Goal: Task Accomplishment & Management: Manage account settings

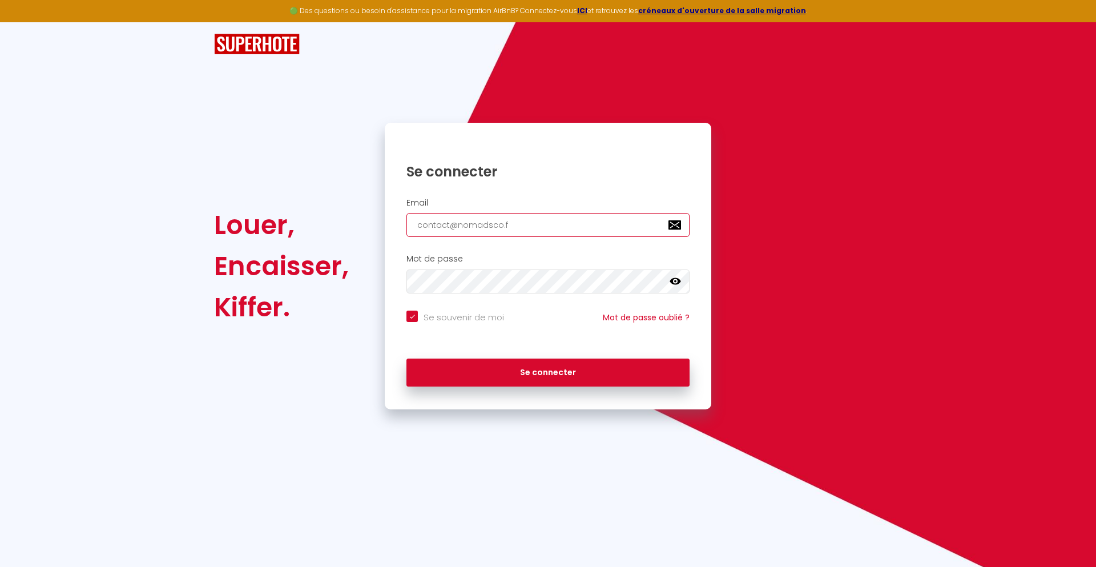
type input "[EMAIL_ADDRESS][DOMAIN_NAME]"
checkbox input "true"
type input "[EMAIL_ADDRESS][DOMAIN_NAME]"
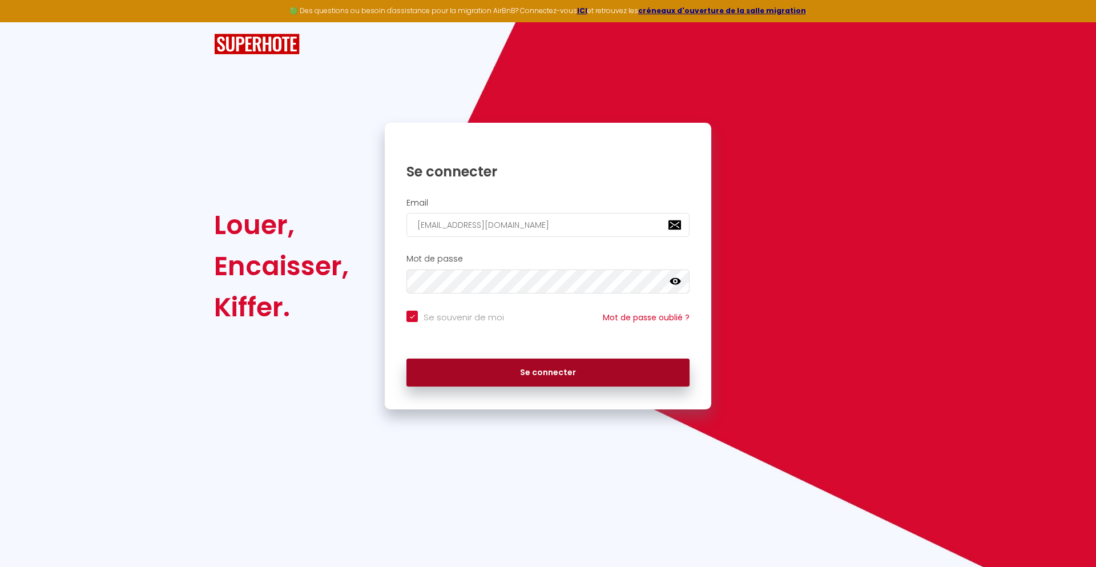
click at [548, 372] on button "Se connecter" at bounding box center [547, 372] width 283 height 29
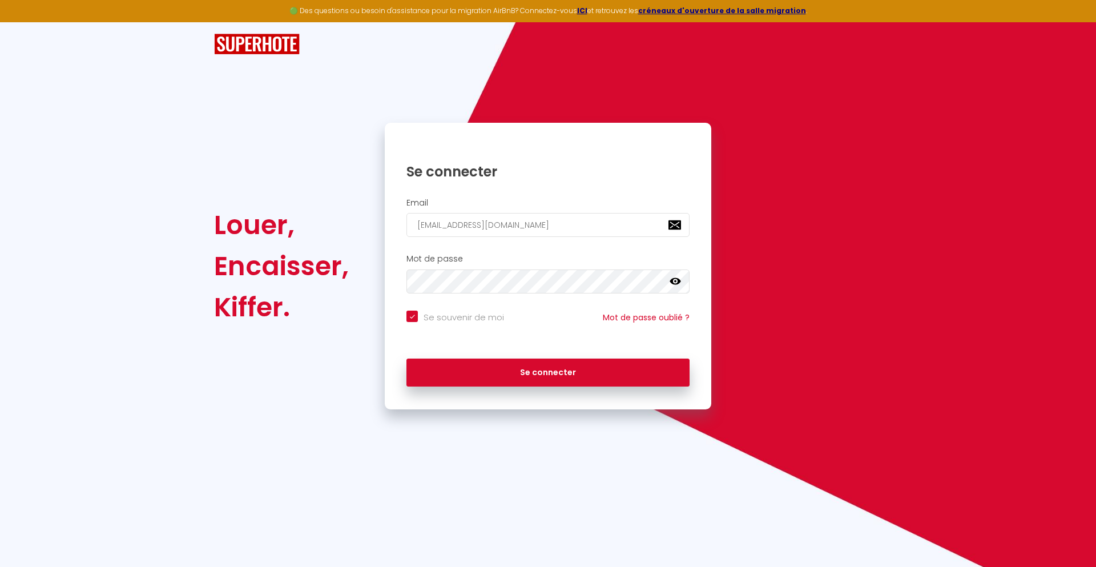
checkbox input "true"
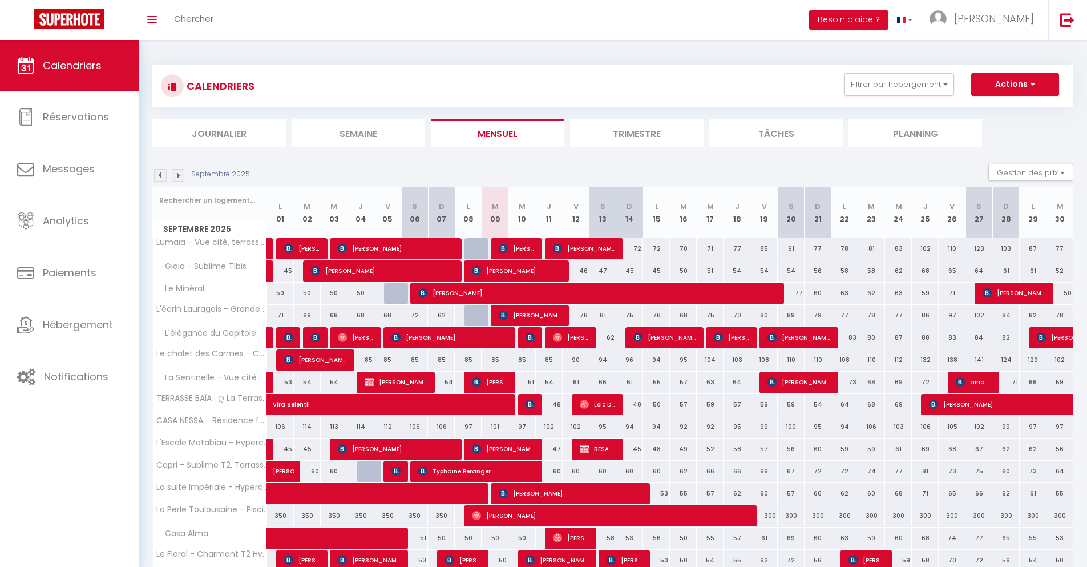
click at [219, 132] on li "Journalier" at bounding box center [219, 133] width 134 height 28
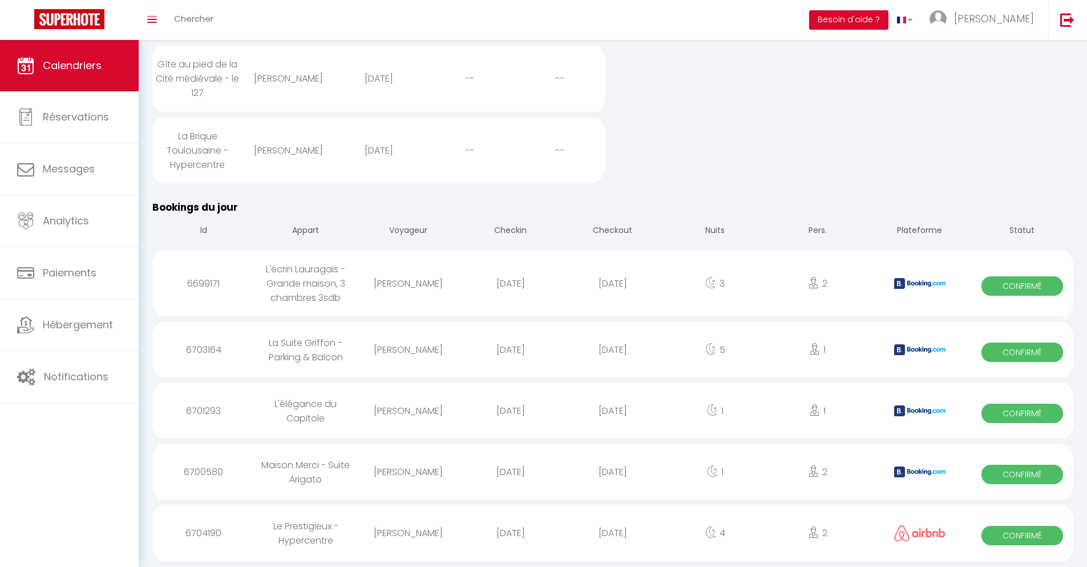
scroll to position [1030, 0]
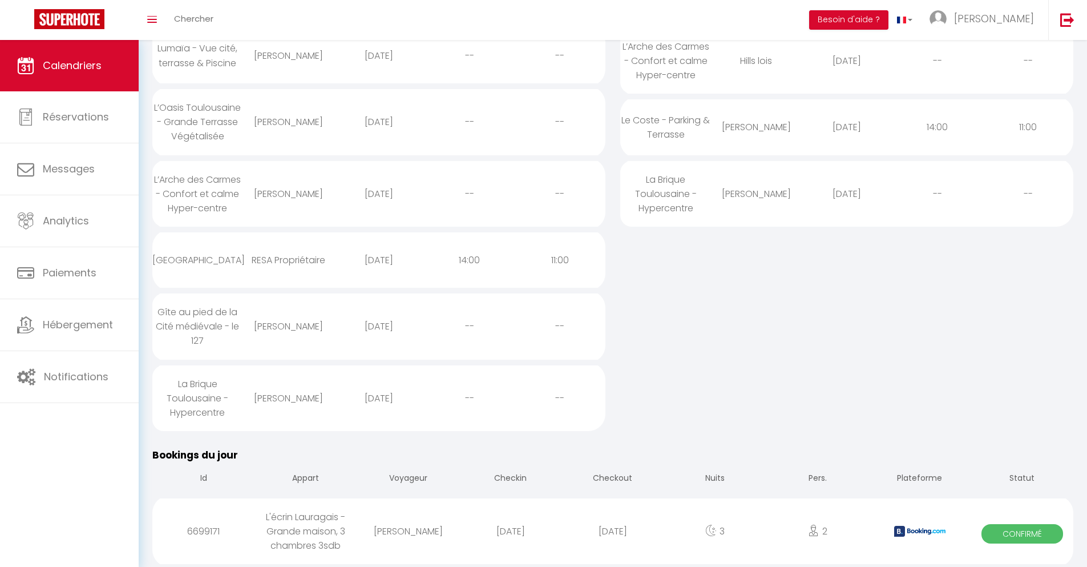
click at [613, 531] on div "[DATE]" at bounding box center [612, 530] width 102 height 37
select select "0"
select select "1"
select select
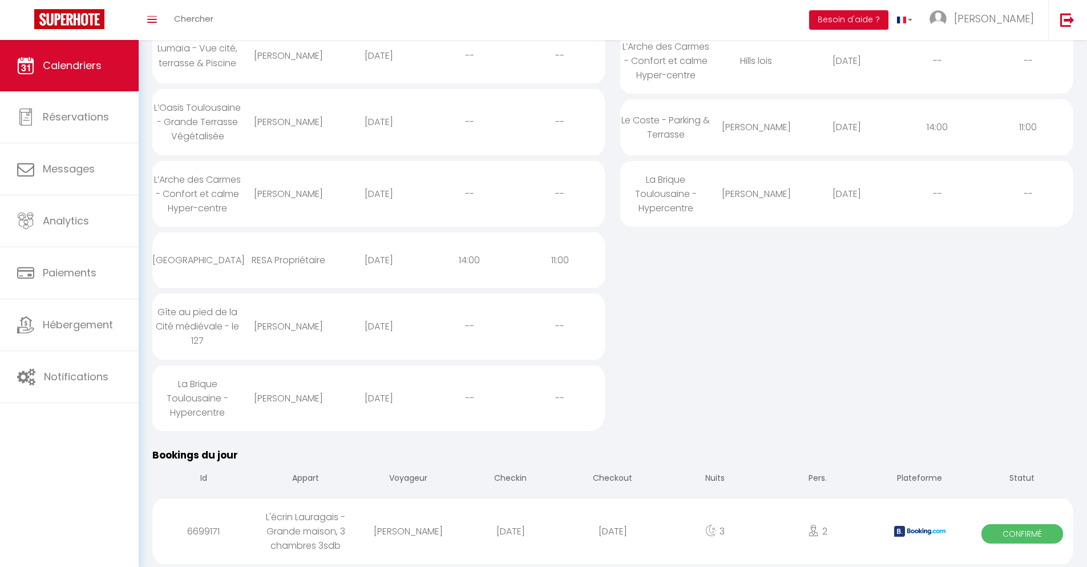
select select
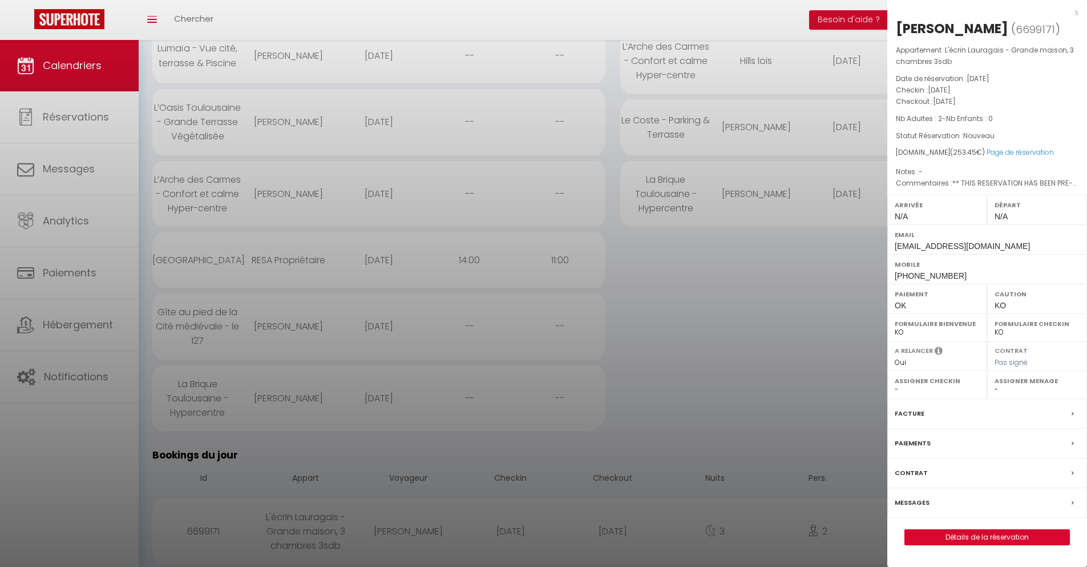
select select
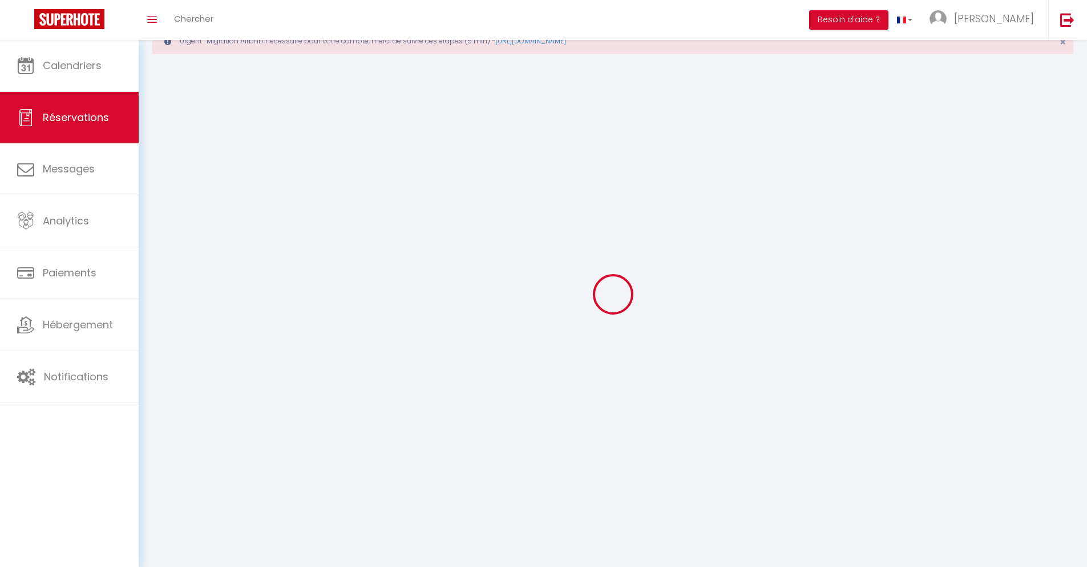
select select
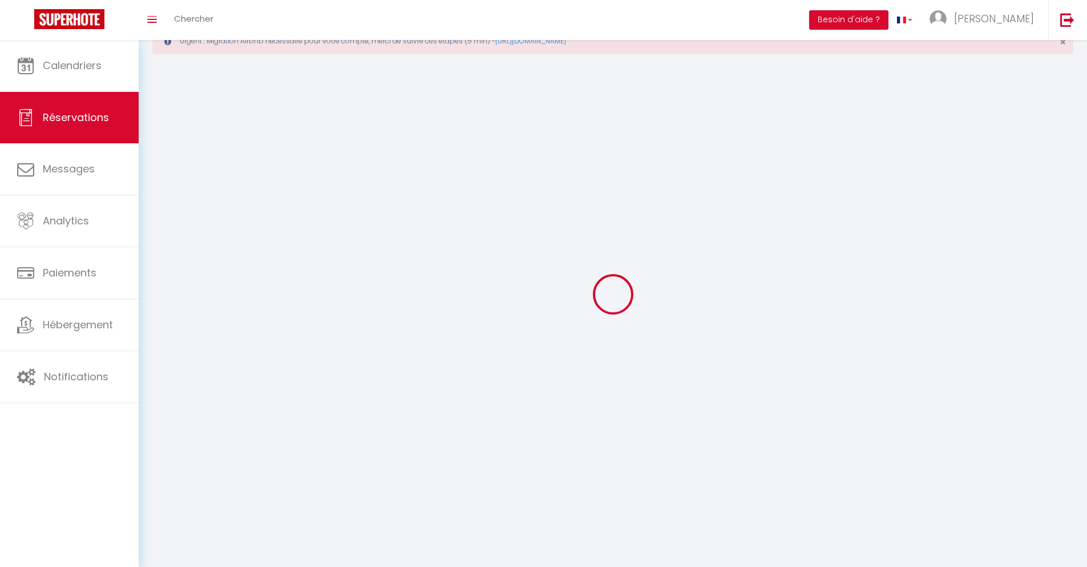
select select
checkbox input "false"
select select
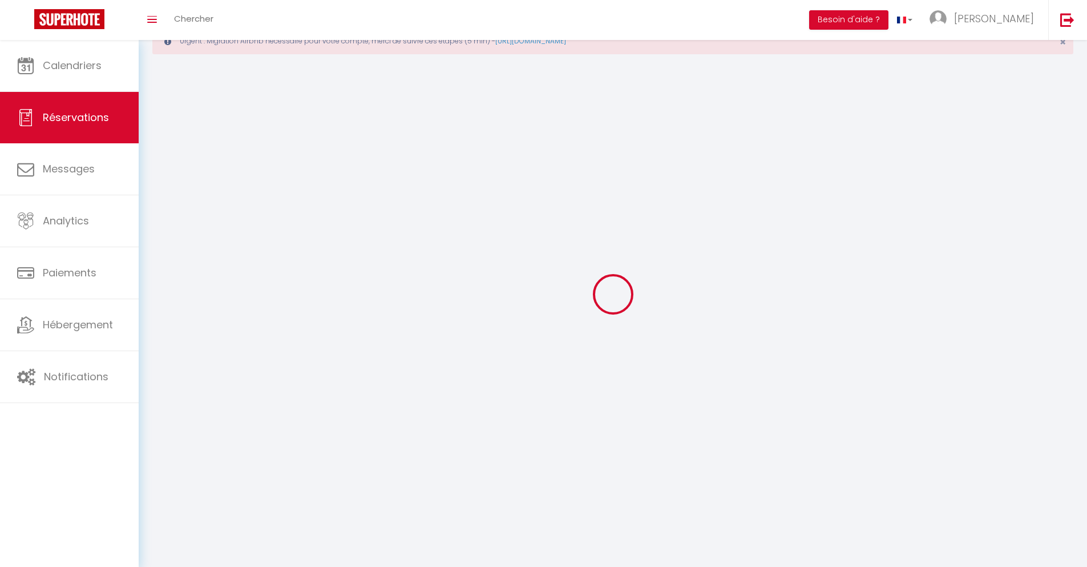
select select
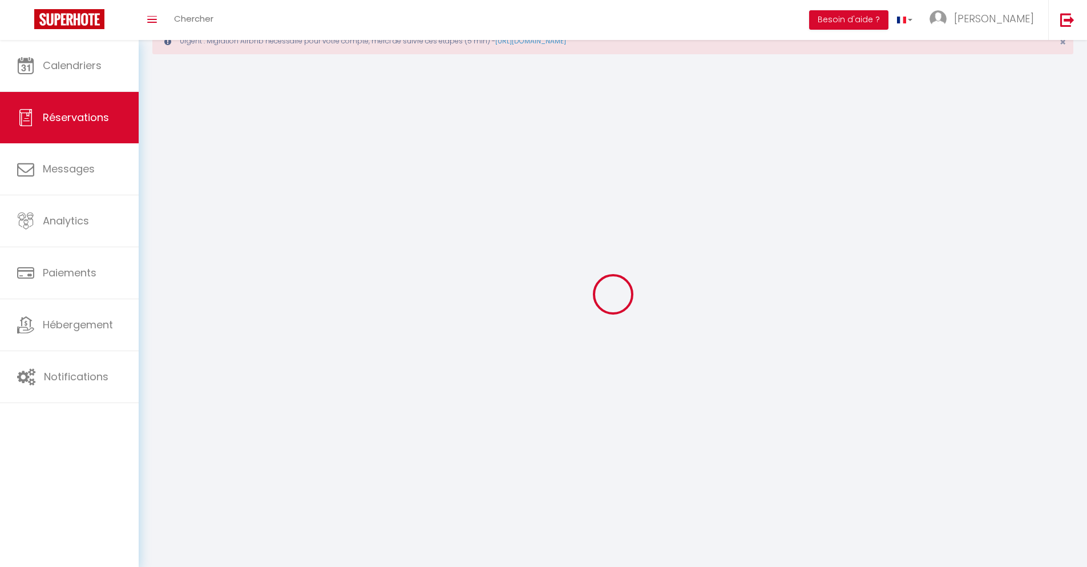
select select
checkbox input "false"
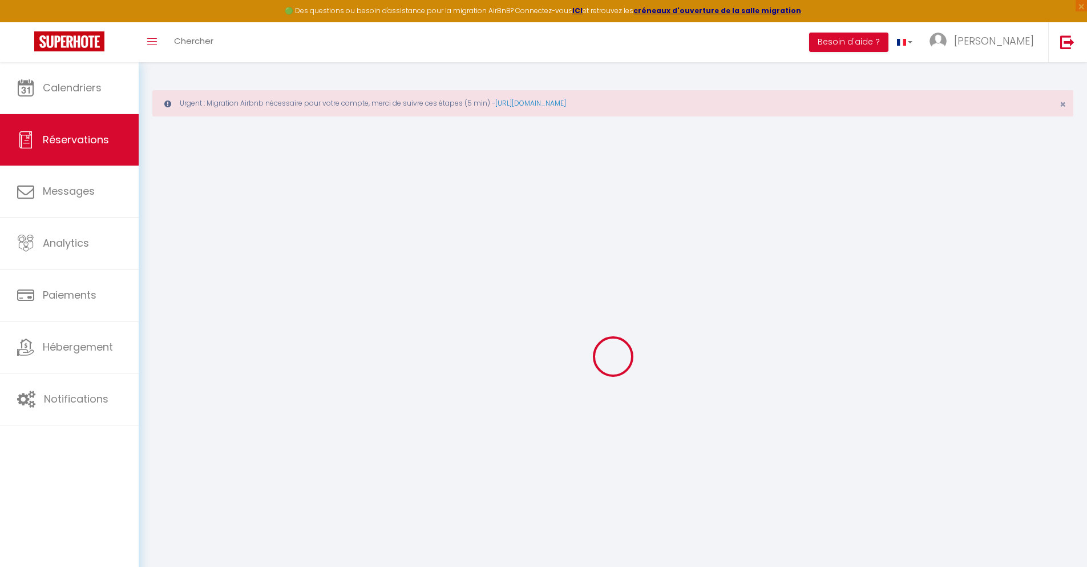
select select
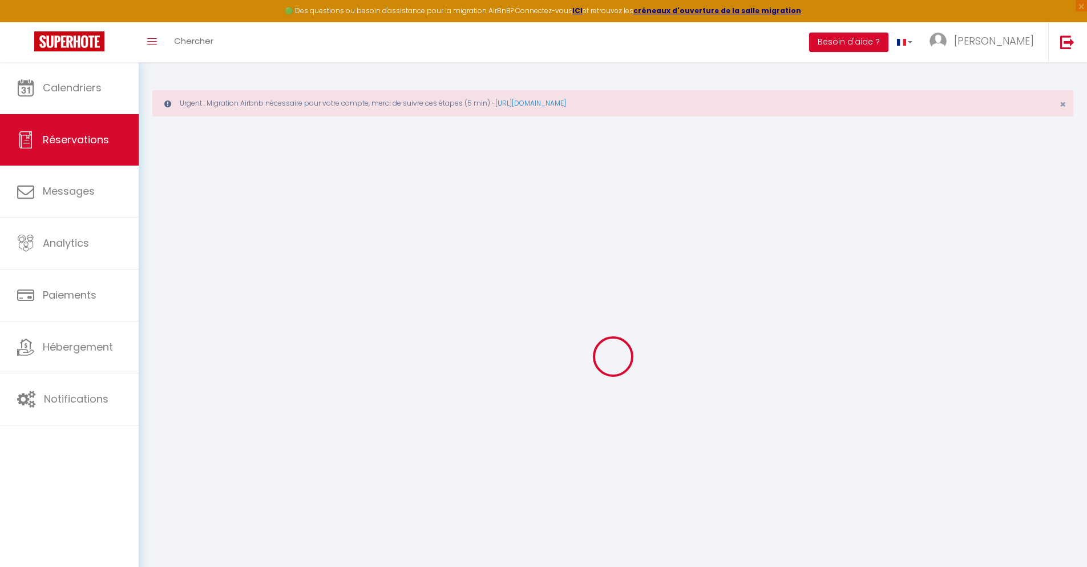
select select
checkbox input "false"
select select
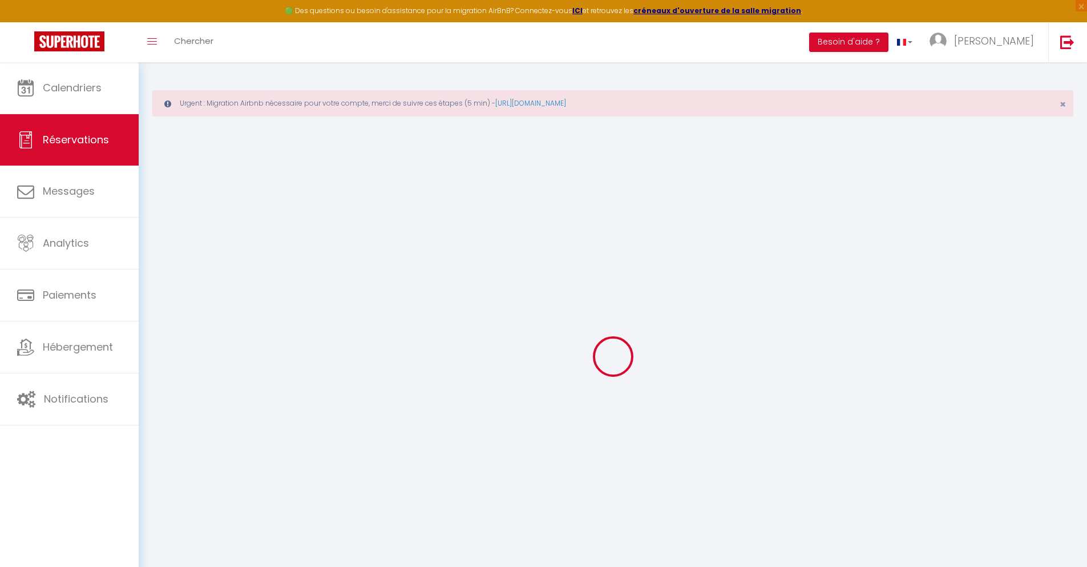
select select
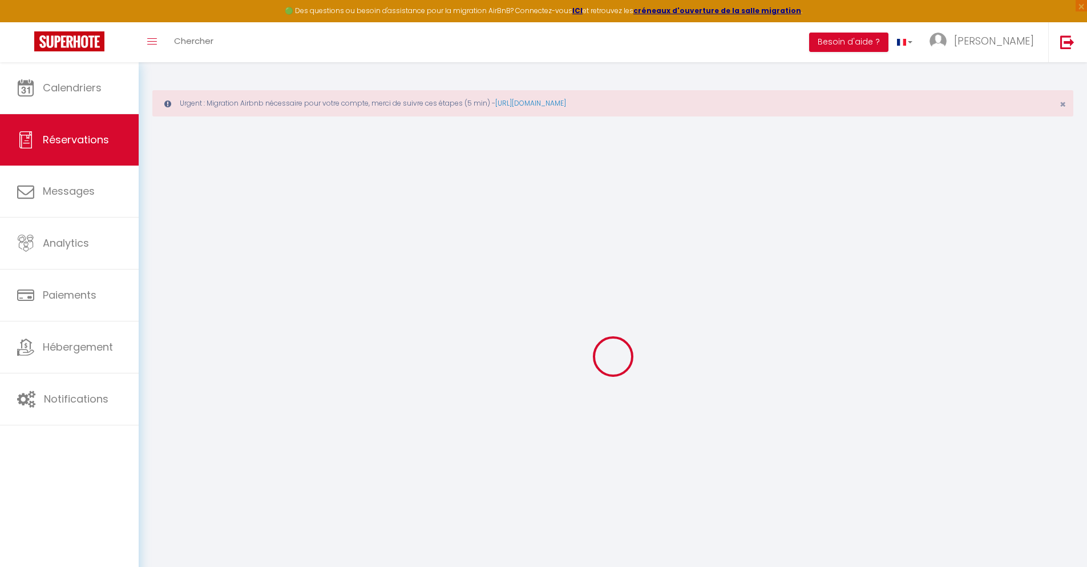
checkbox input "false"
type input "[PERSON_NAME]"
type input "Marenyuk"
type input "[EMAIL_ADDRESS][DOMAIN_NAME]"
type input "[PHONE_NUMBER]"
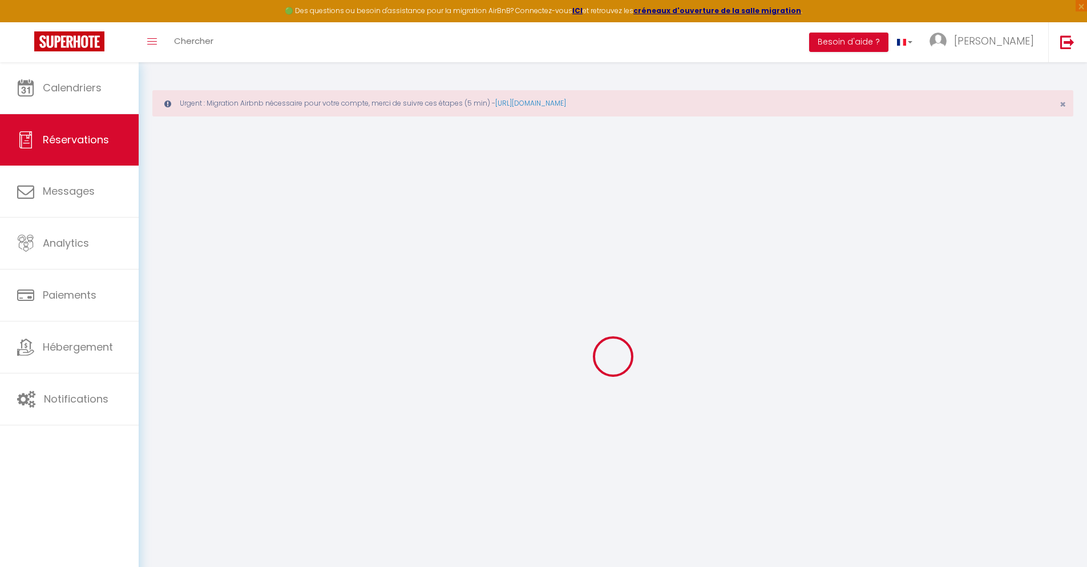
select select "FR"
type input "36.83"
type input "3.55"
select select "27648"
select select "1"
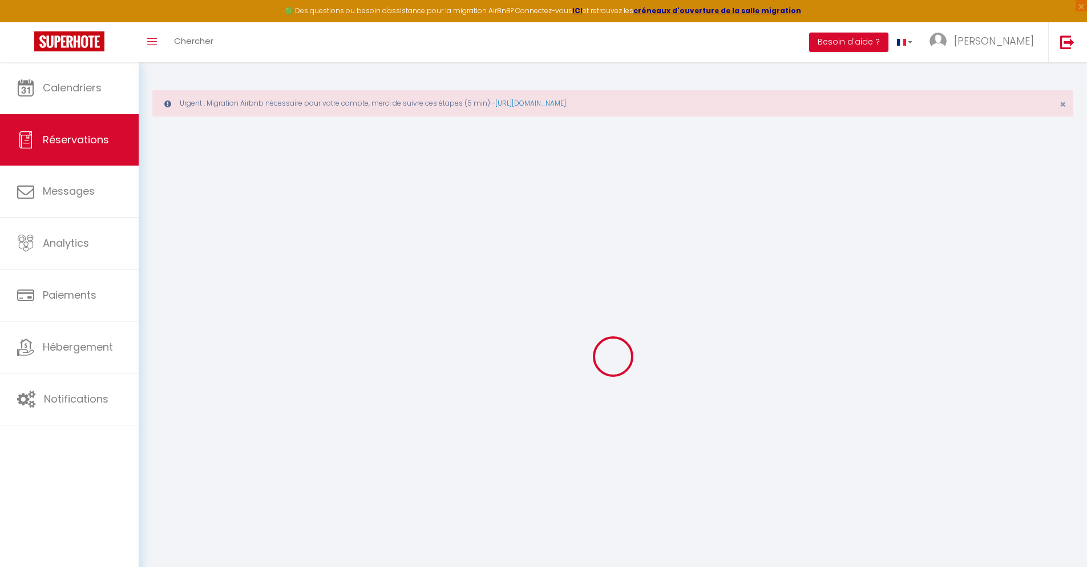
select select
type input "2"
select select "12"
select select
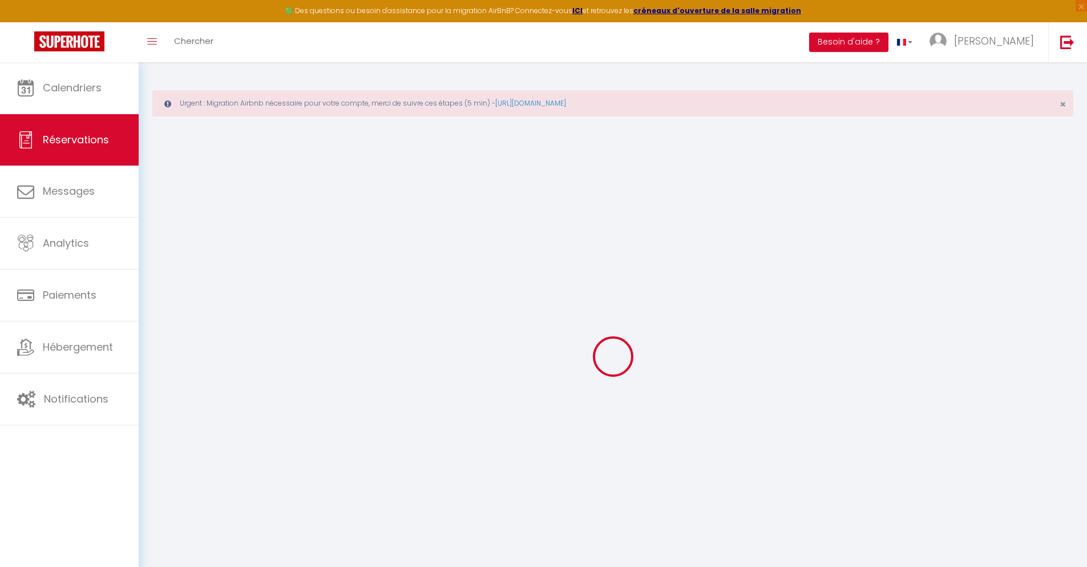
type input "173.5"
checkbox input "false"
type input "0"
select select "2"
type input "50"
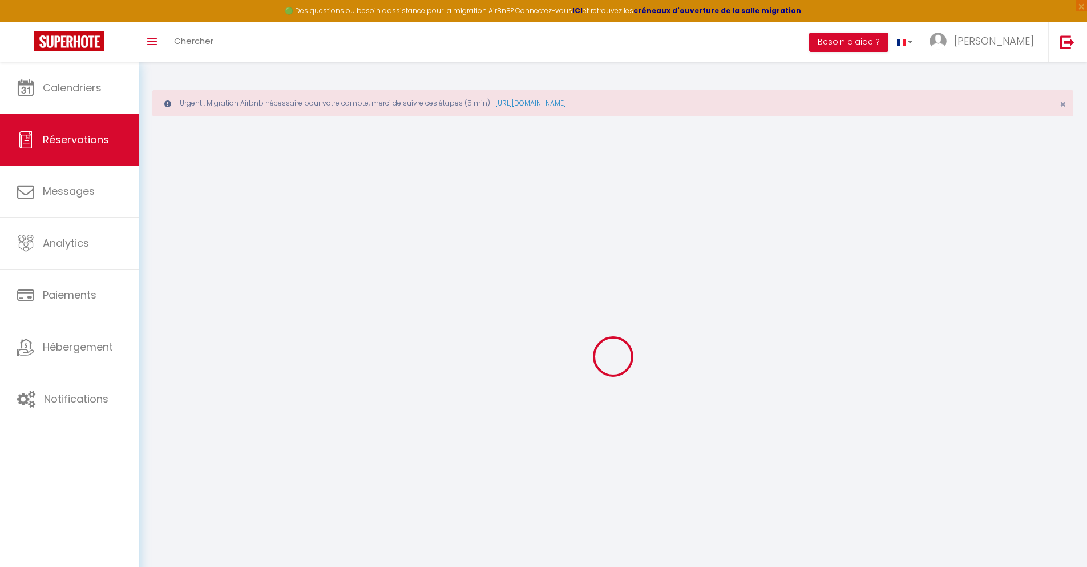
type input "0"
select select
select select "14"
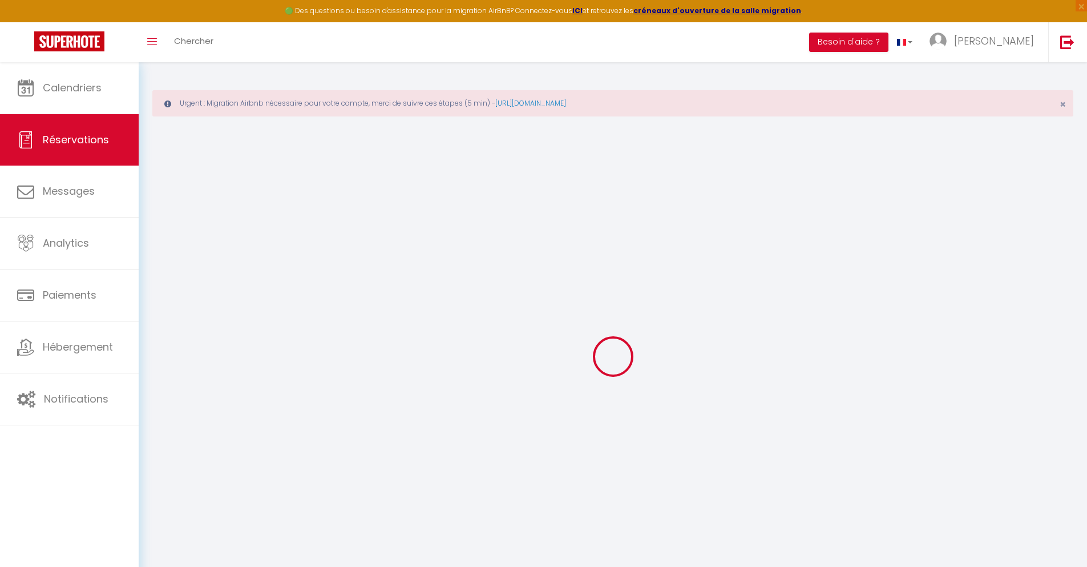
checkbox input "false"
select select
checkbox input "false"
select select
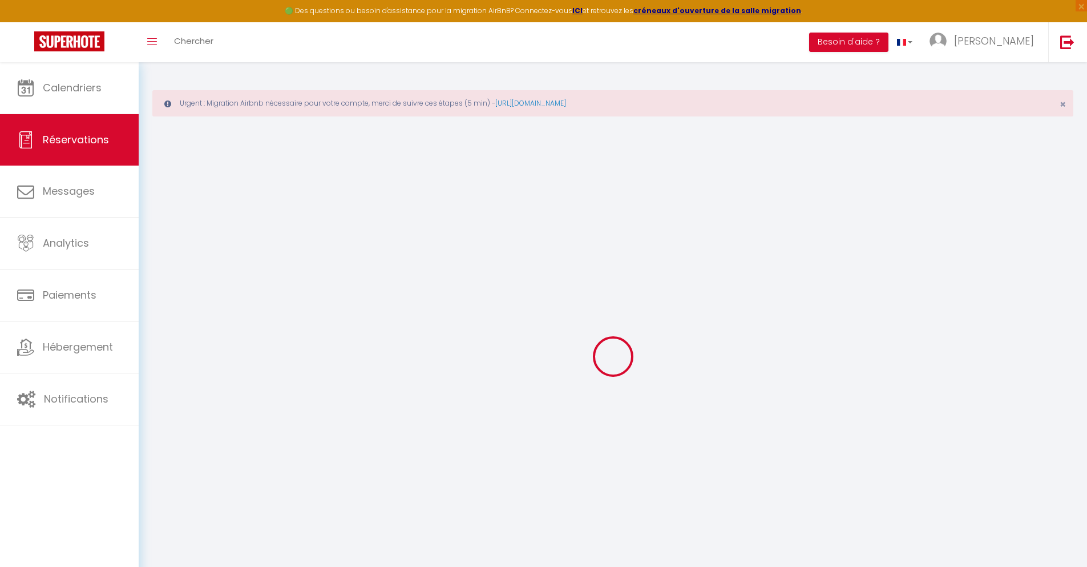
select select
checkbox input "false"
type textarea "** THIS RESERVATION HAS BEEN PRE-PAID ** BOOKING NOTE : Payment charge is EUR 3…"
type input "72"
type input "7.95"
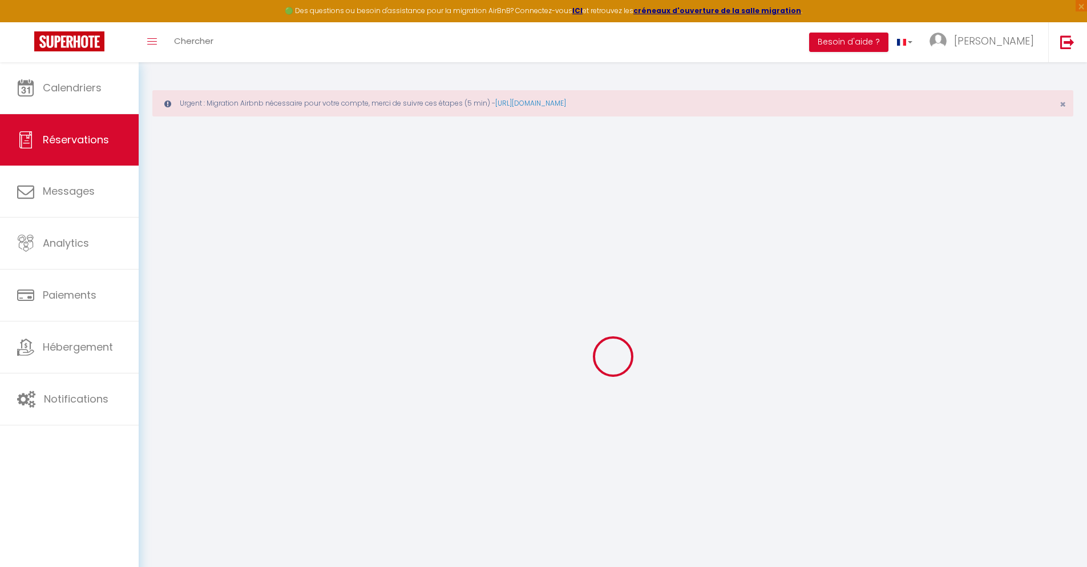
select select
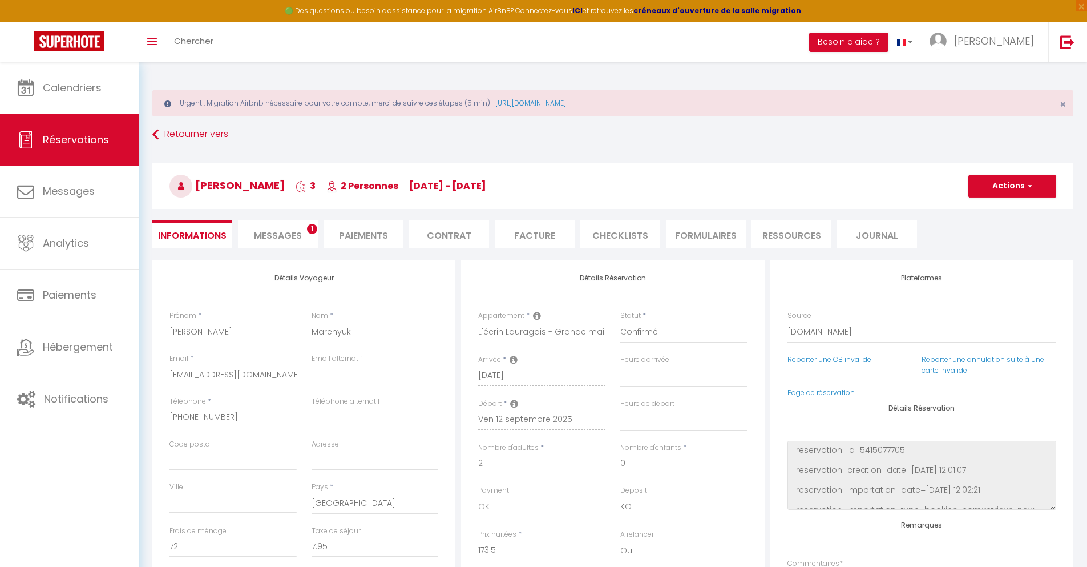
checkbox input "false"
select select
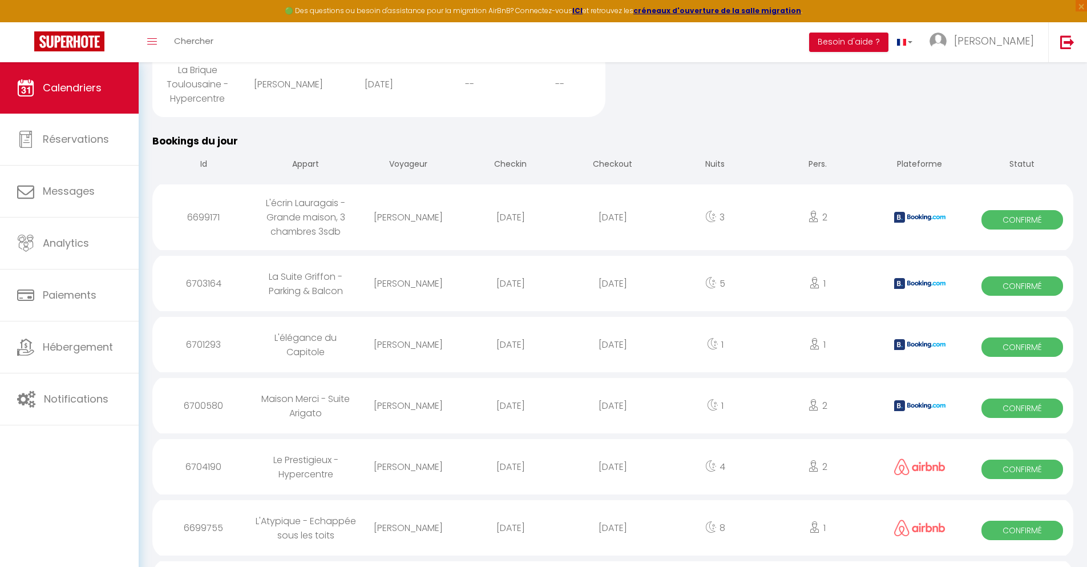
scroll to position [1162, 0]
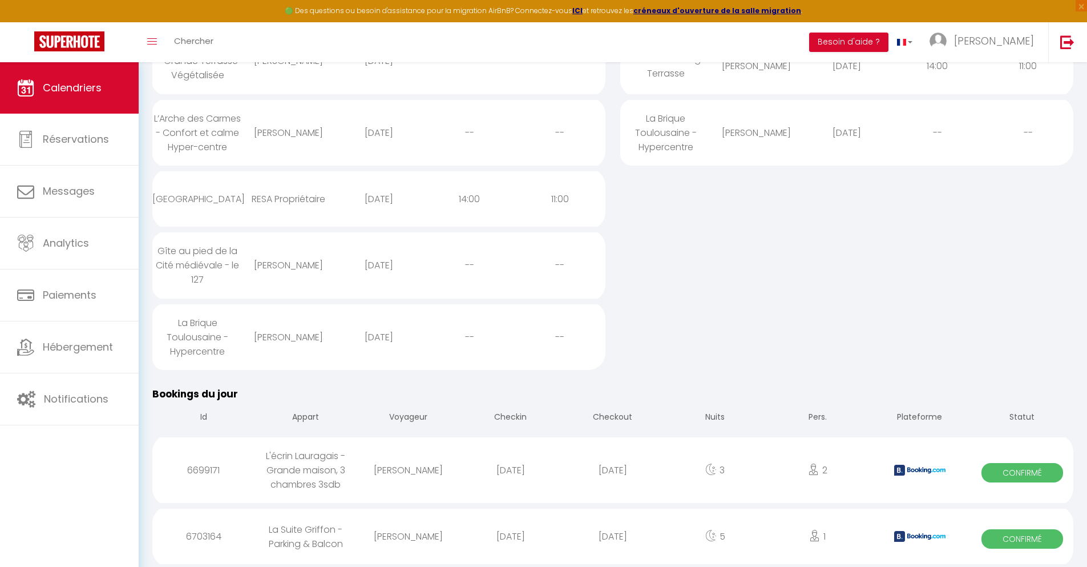
click at [613, 536] on div "[DATE]" at bounding box center [612, 536] width 102 height 37
select select "0"
select select "1"
select select
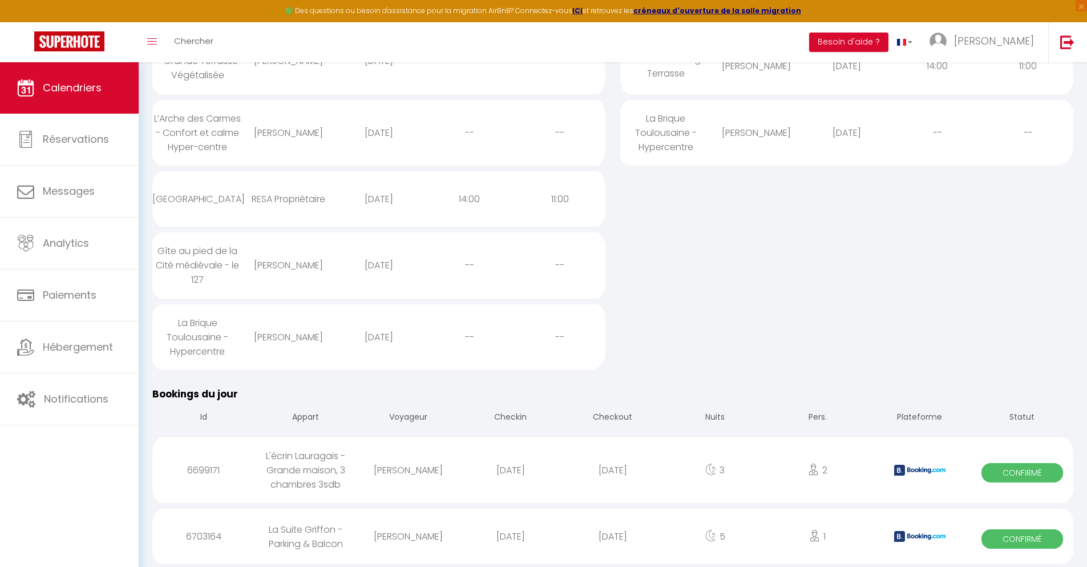
select select
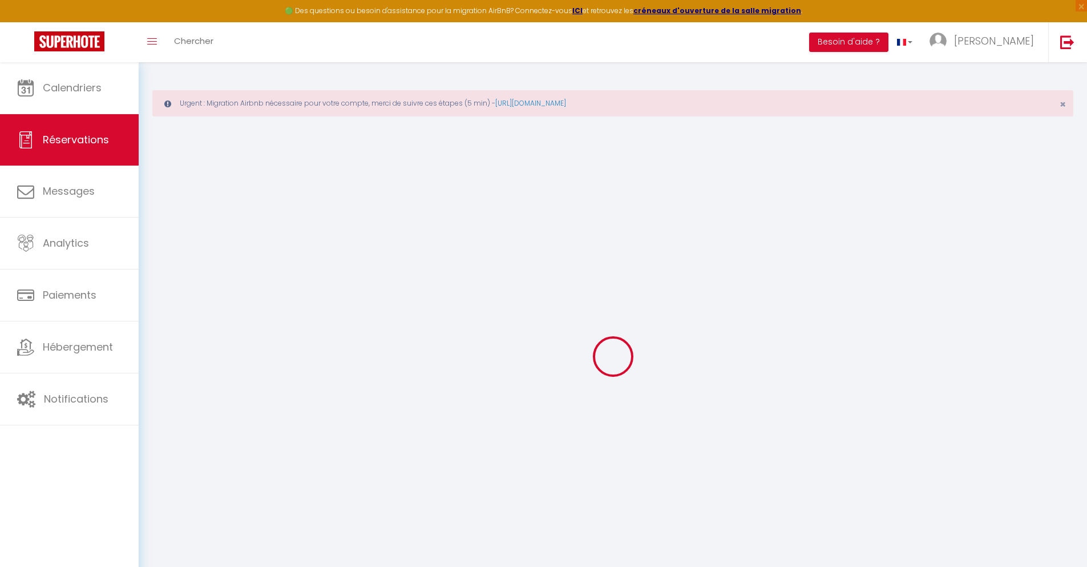
select select
checkbox input "false"
select select
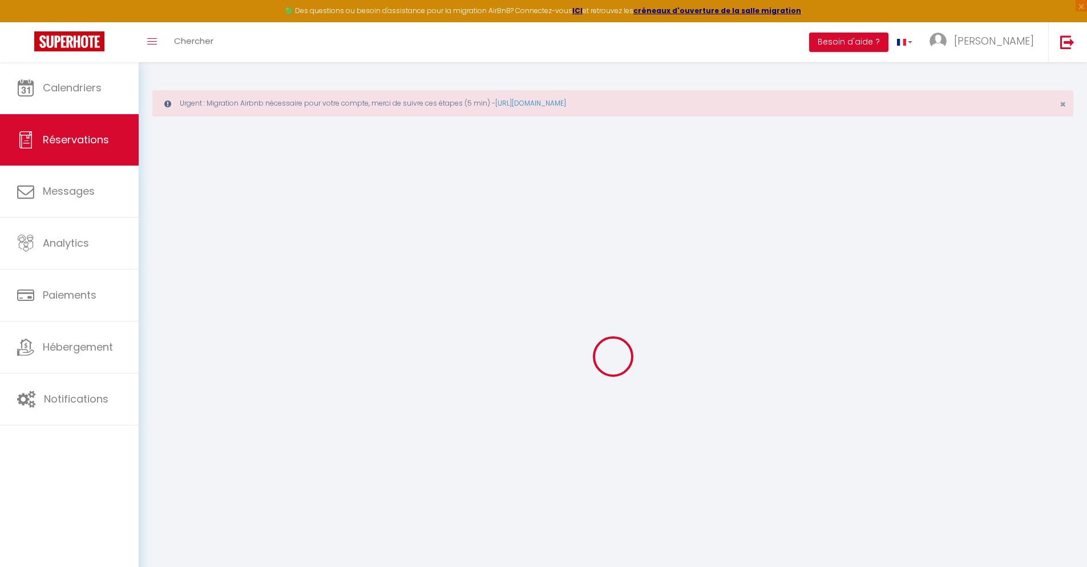
checkbox input "false"
type textarea "** THIS RESERVATION HAS BEEN PRE-PAID ** Reservation has a cancellation grace p…"
type input "40"
type input "13.96"
select select
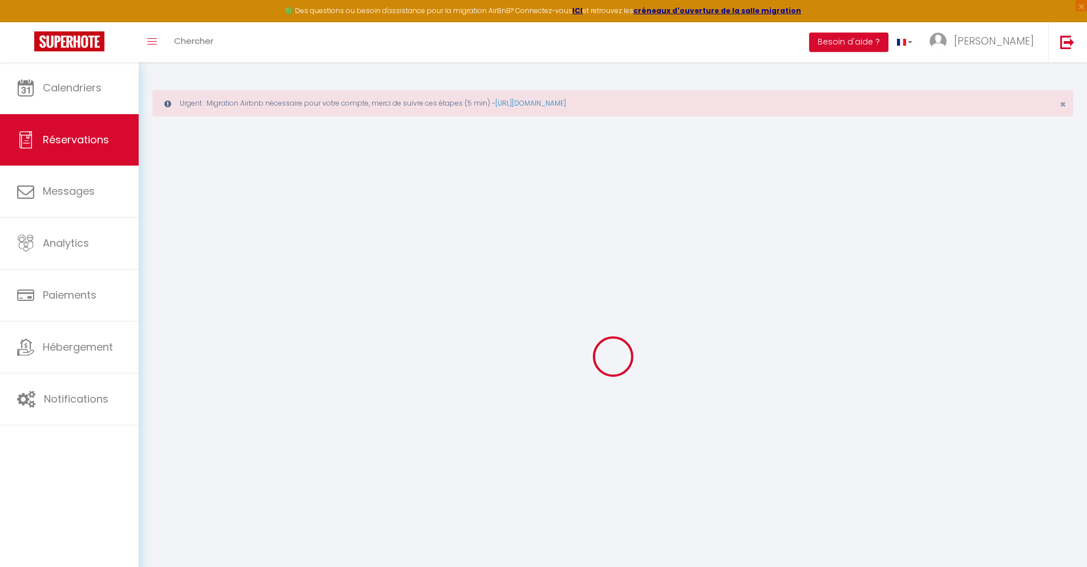
select select
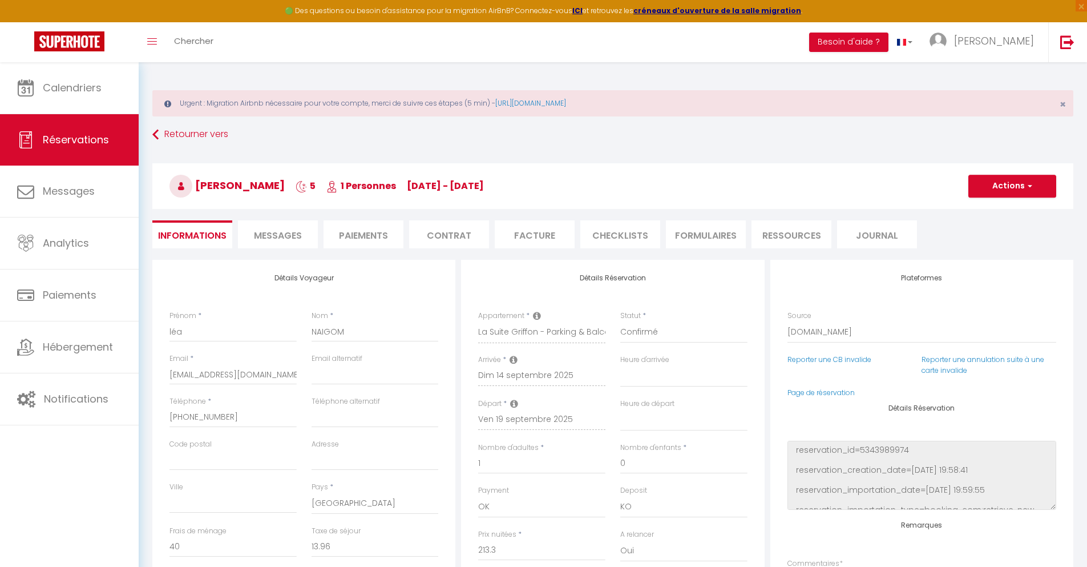
checkbox input "false"
select select
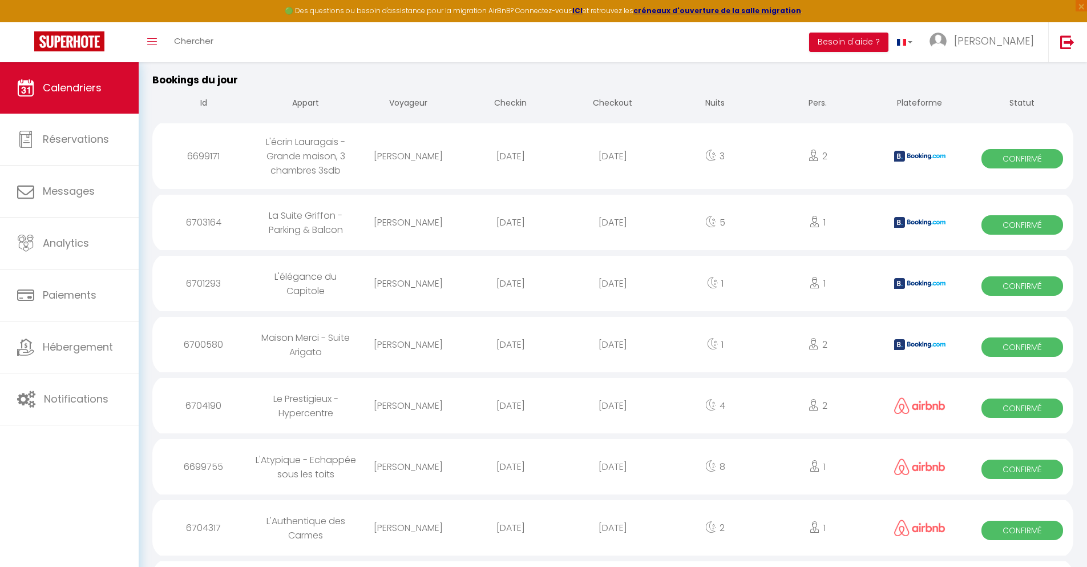
scroll to position [1223, 0]
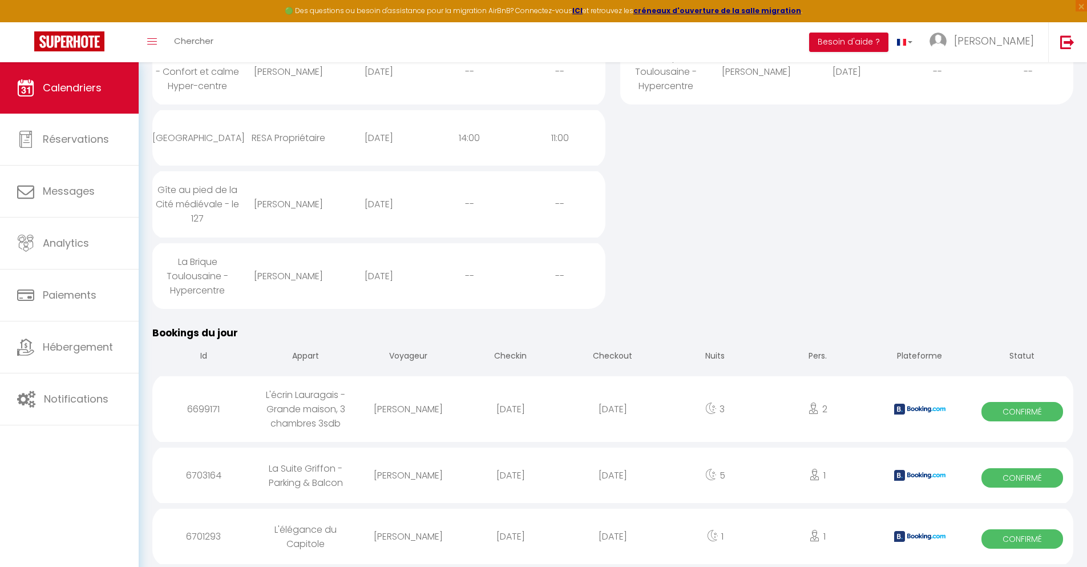
click at [613, 536] on div "[DATE]" at bounding box center [612, 536] width 102 height 37
select select "0"
select select "1"
select select
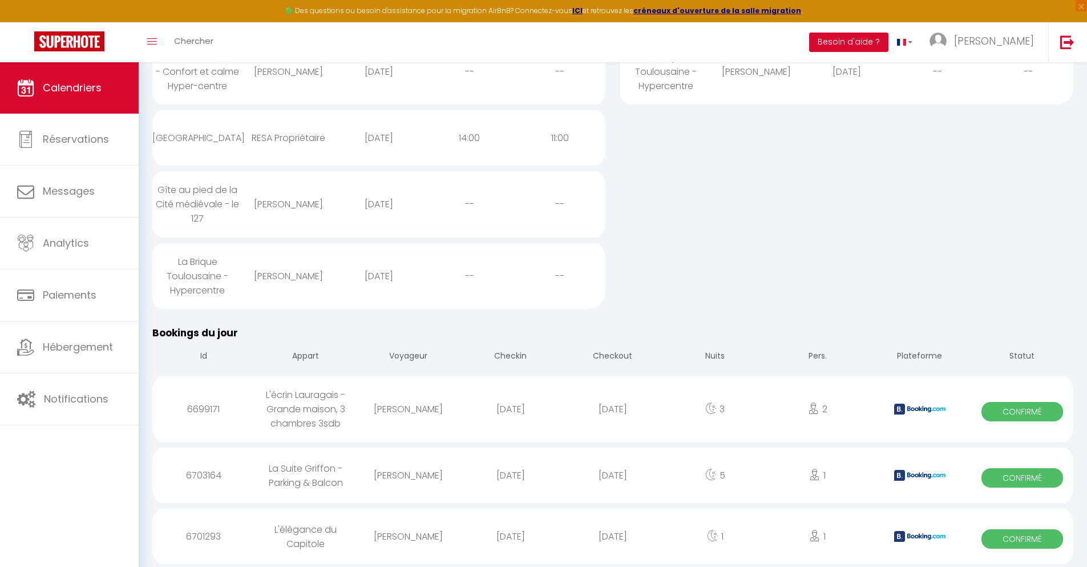
select select
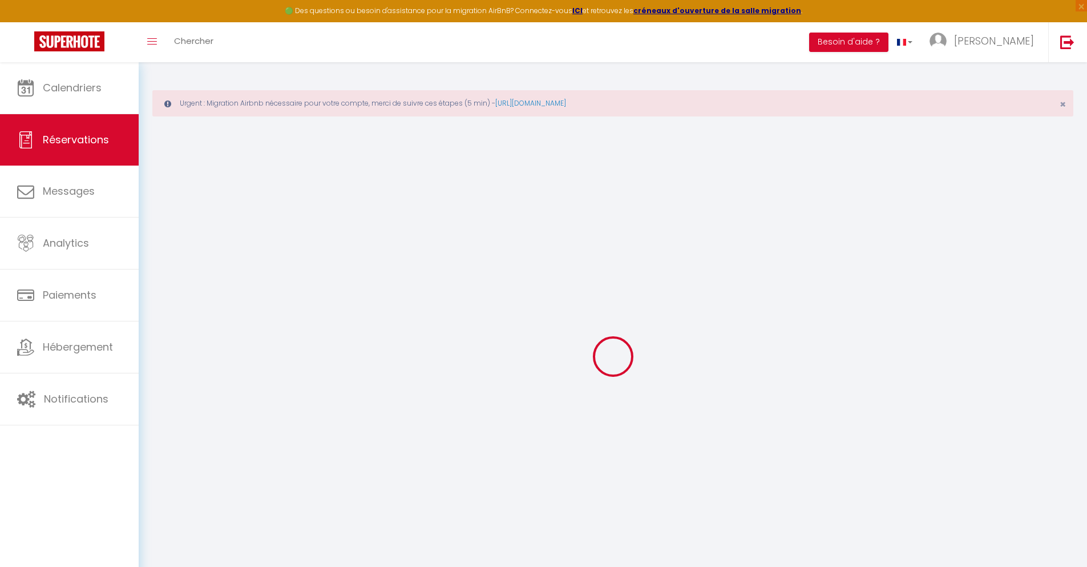
type input "[PERSON_NAME]"
type input "Laloux"
type input "[EMAIL_ADDRESS][DOMAIN_NAME]"
type input "[PHONE_NUMBER]"
select select "FR"
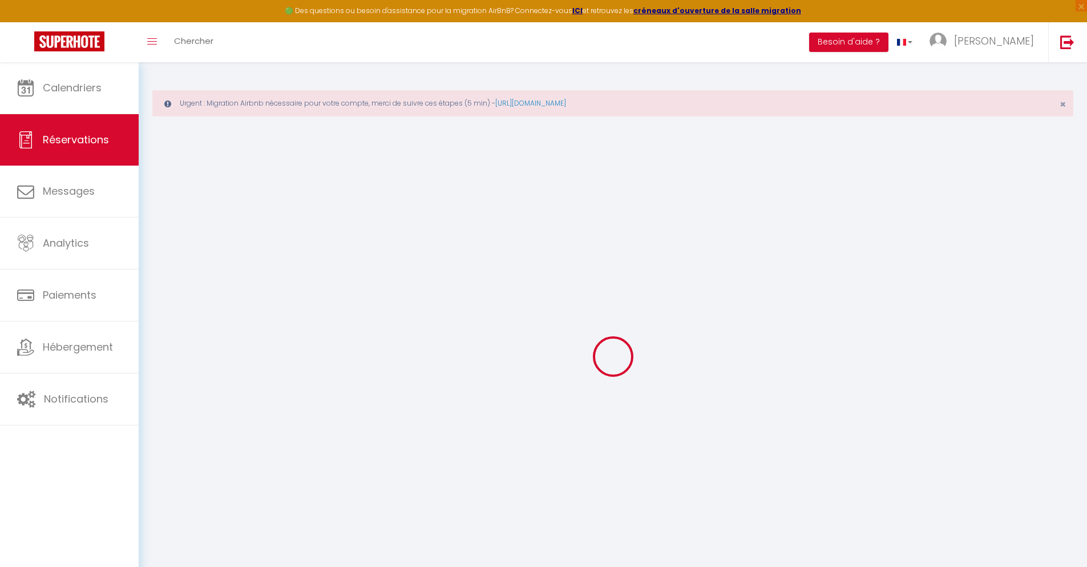
type input "17.51"
type input "1.5"
select select "36101"
select select "1"
select select
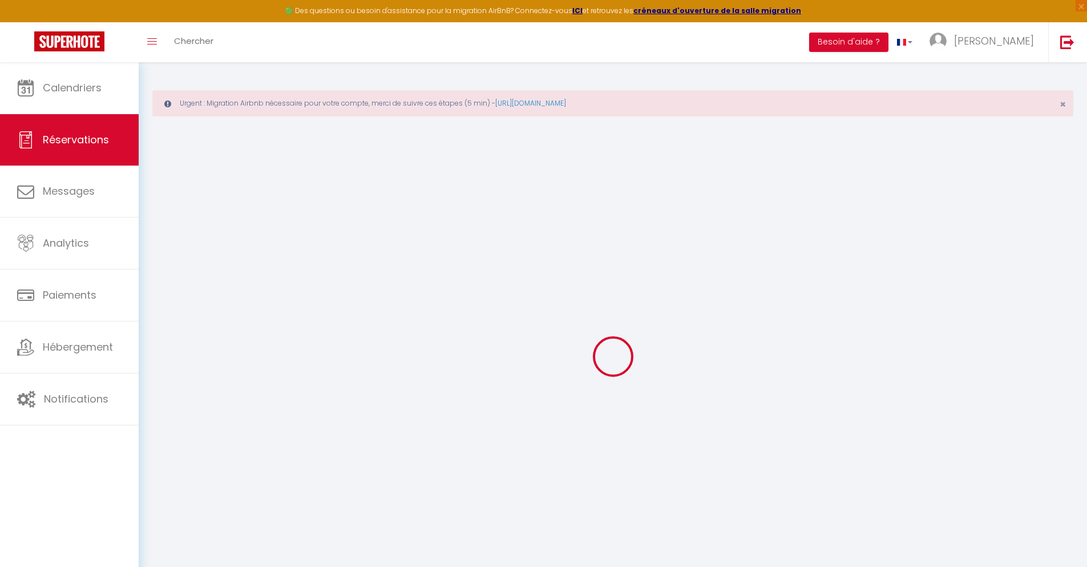
select select
type input "1"
select select "12"
select select
type input "63"
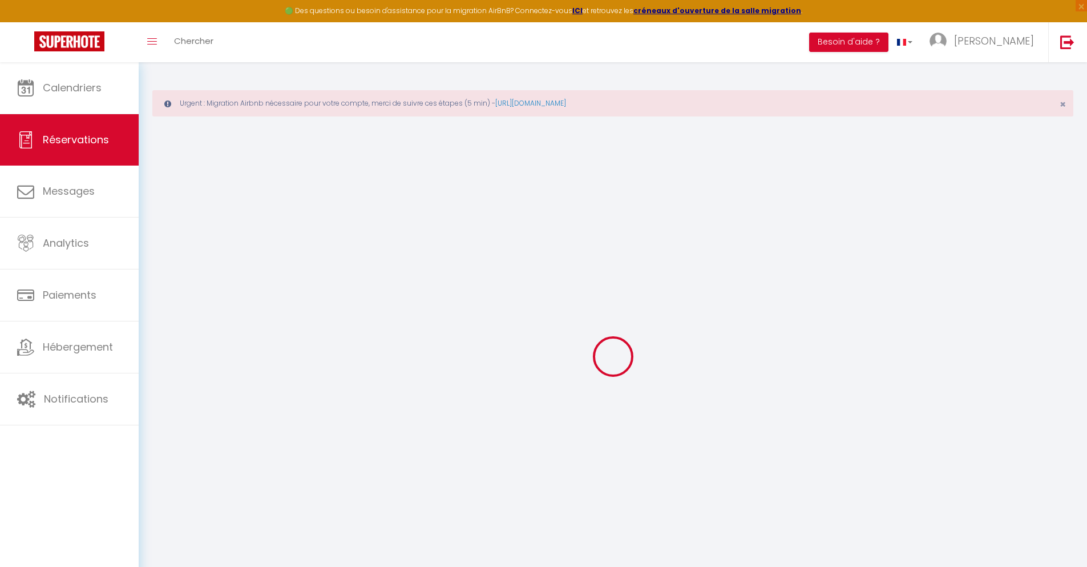
checkbox input "false"
type input "0"
select select "2"
type input "0"
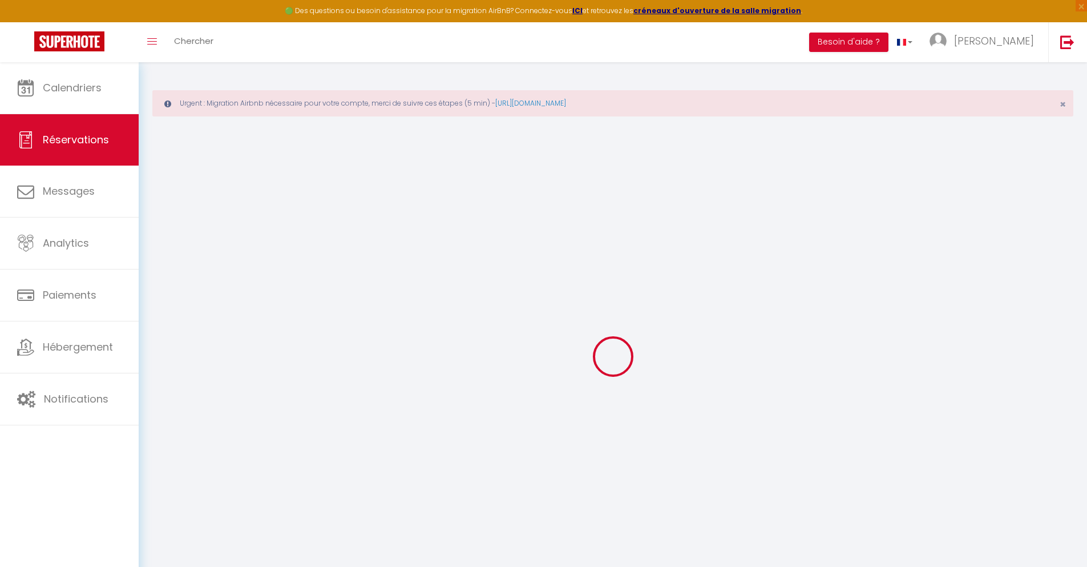
type input "0"
select select
select select "14"
checkbox input "false"
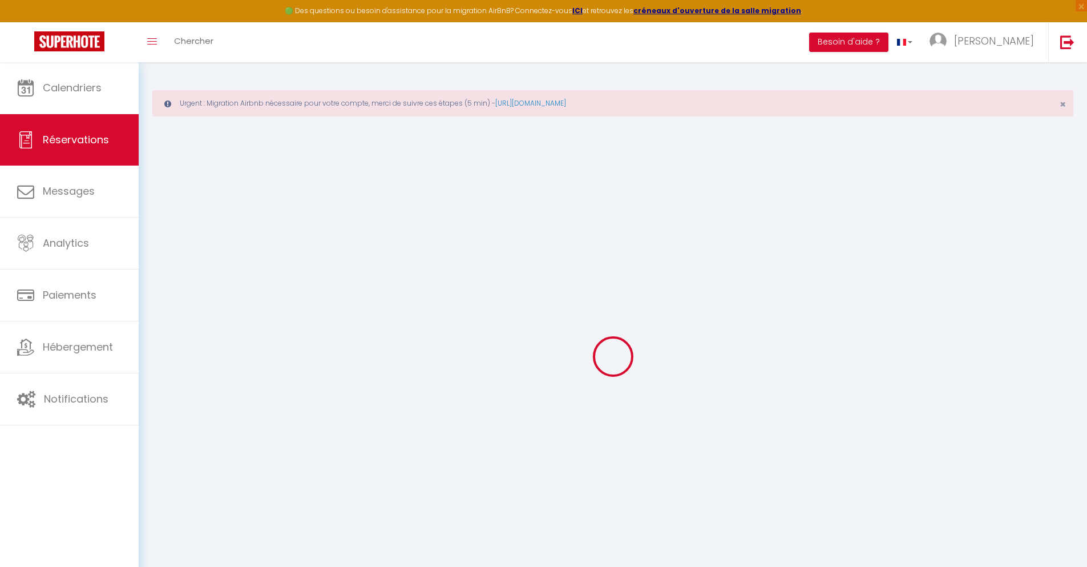
select select
checkbox input "false"
select select
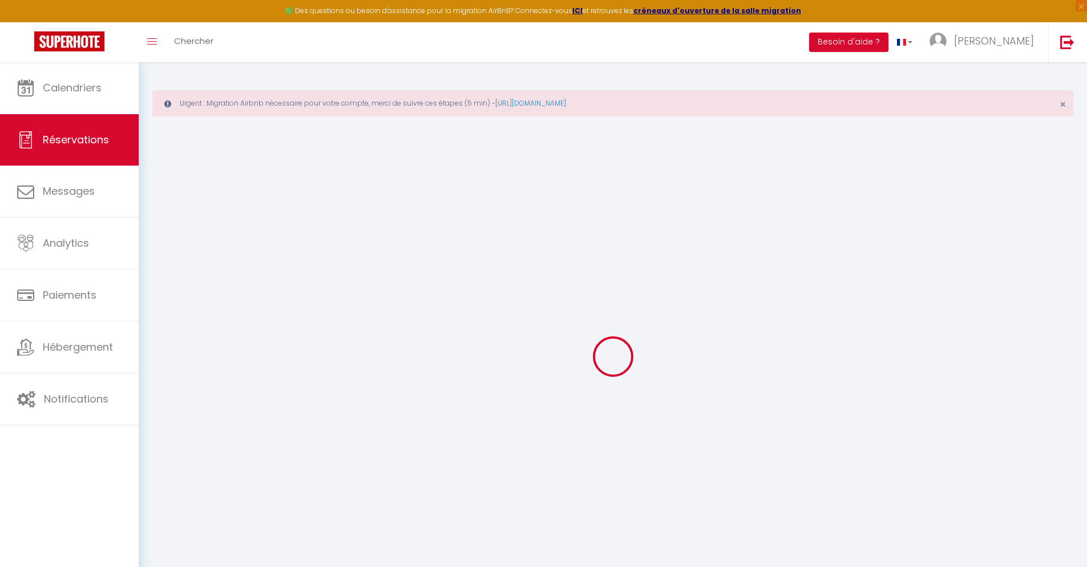
checkbox input "false"
type textarea "** THIS RESERVATION HAS BEEN PRE-PAID ** Approximate time of arrival: between 1…"
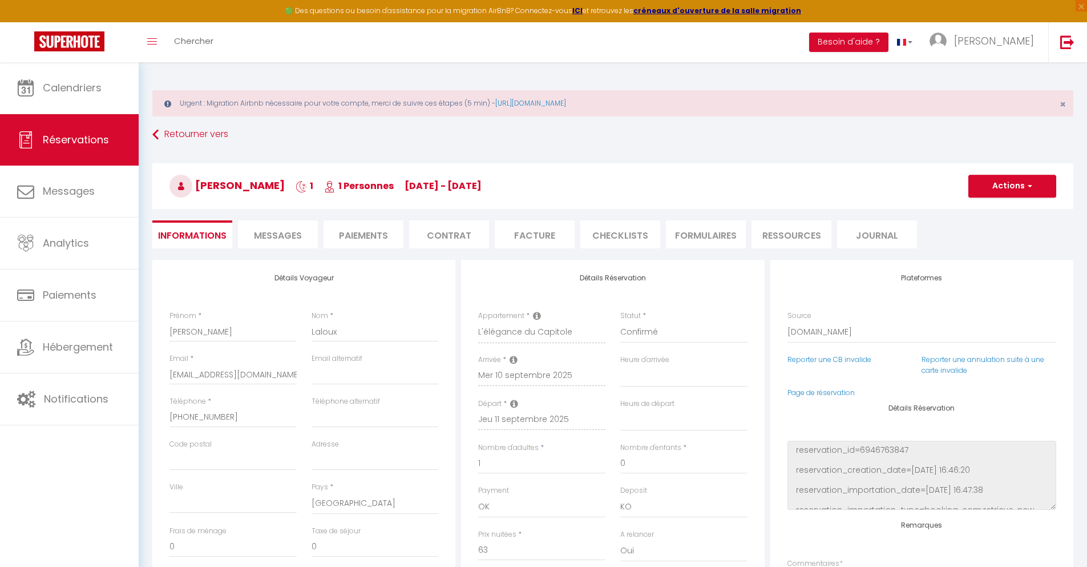
type input "40"
type input "4.12"
select select
checkbox input "false"
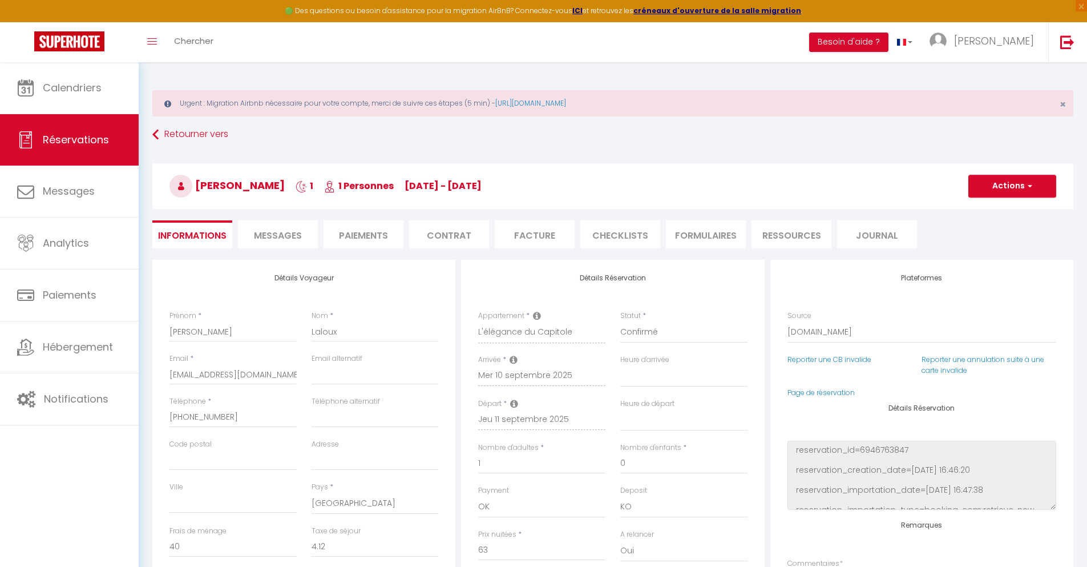
select select
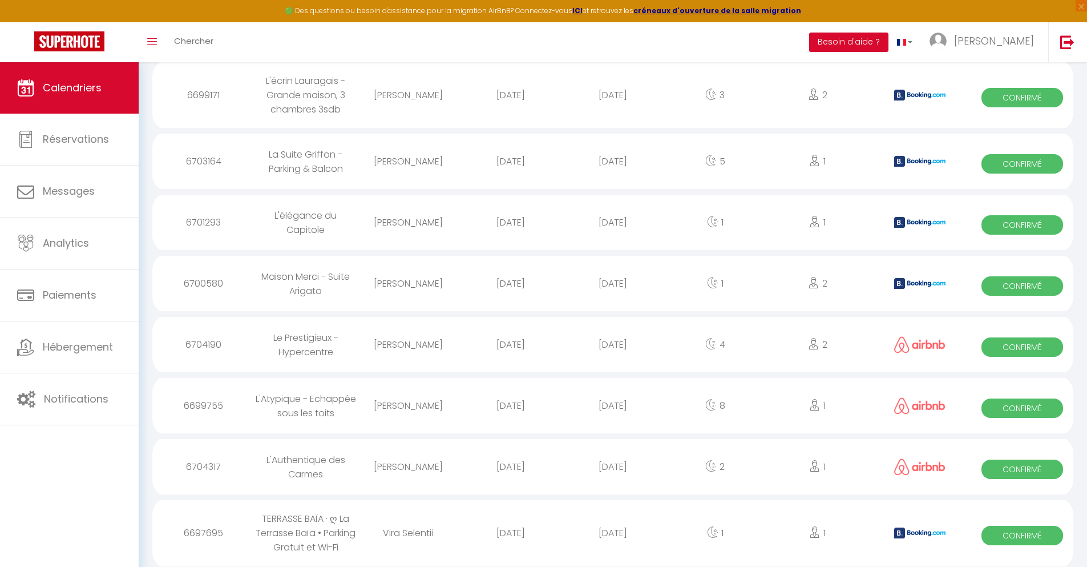
scroll to position [1284, 0]
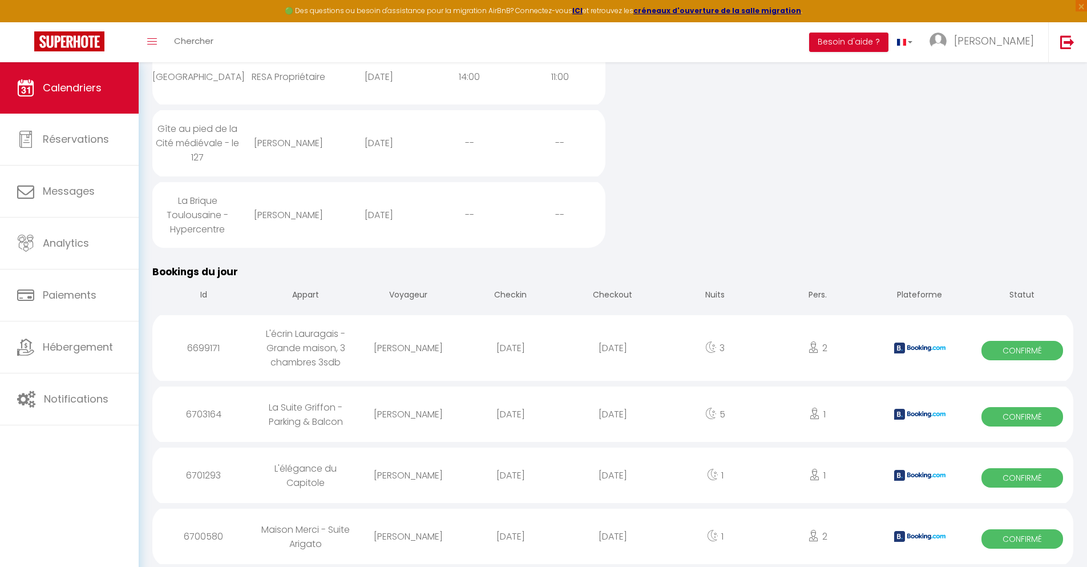
click at [613, 536] on div "[DATE]" at bounding box center [612, 536] width 102 height 37
select select "0"
select select "1"
select select
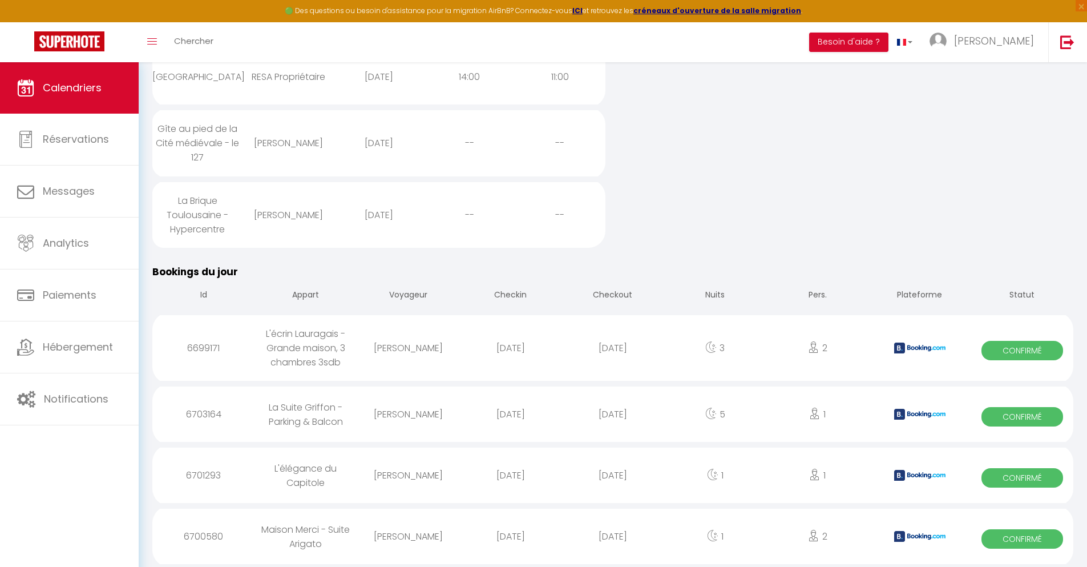
select select
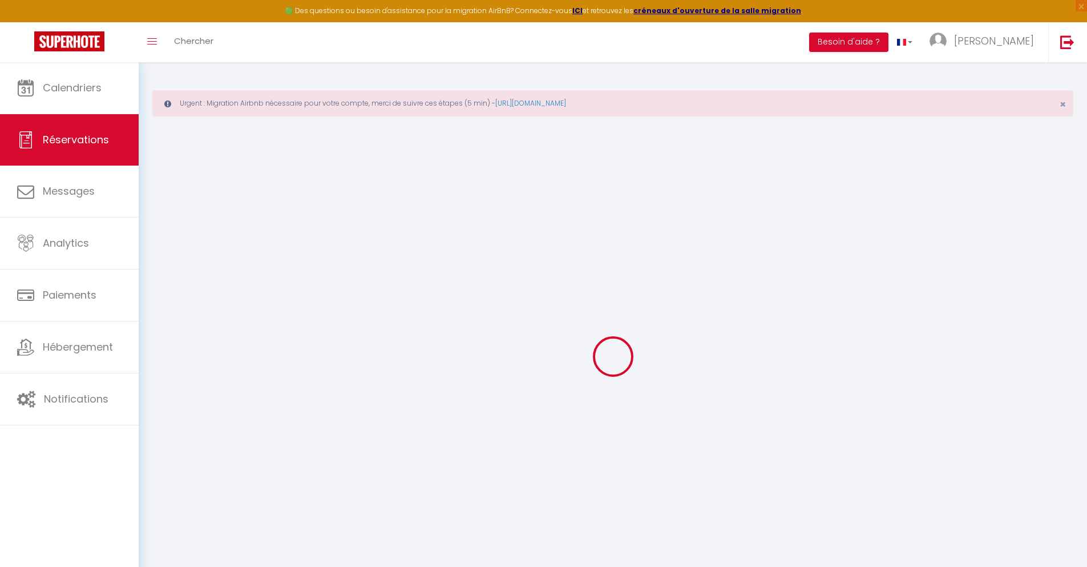
type input "[PERSON_NAME]"
type input "[EMAIL_ADDRESS][DOMAIN_NAME]"
type input "[PHONE_NUMBER]"
type input "."
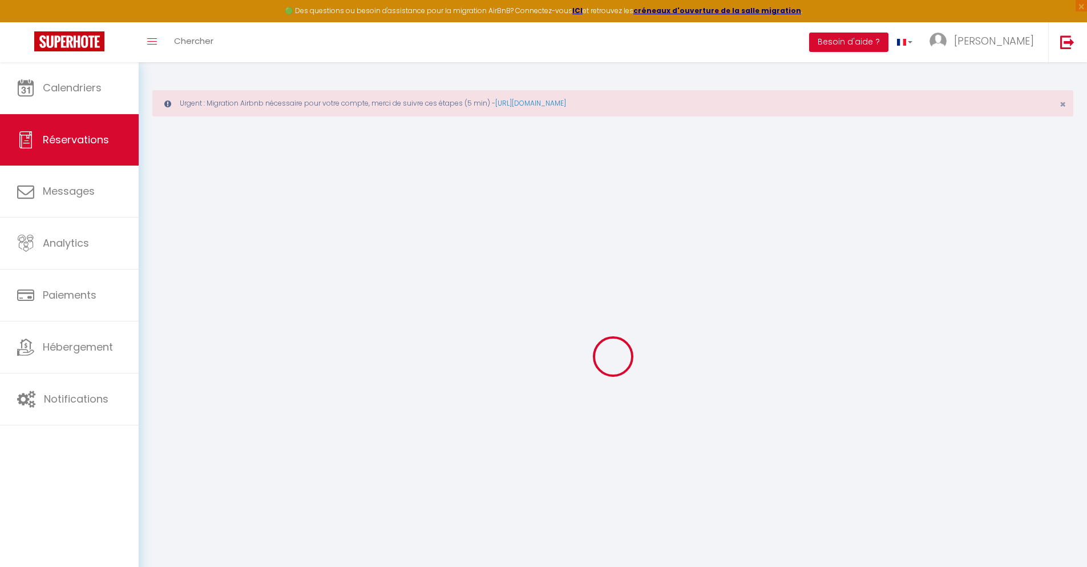
select select "ES"
type input "10.33"
type input "0.88"
select select "36906"
select select "1"
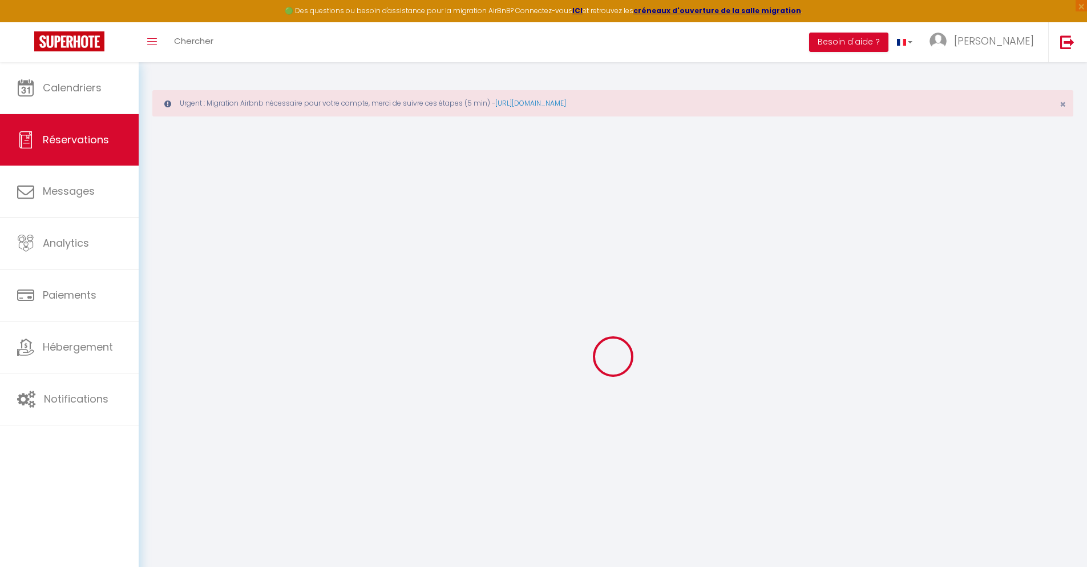
select select
type input "2"
select select "12"
select select
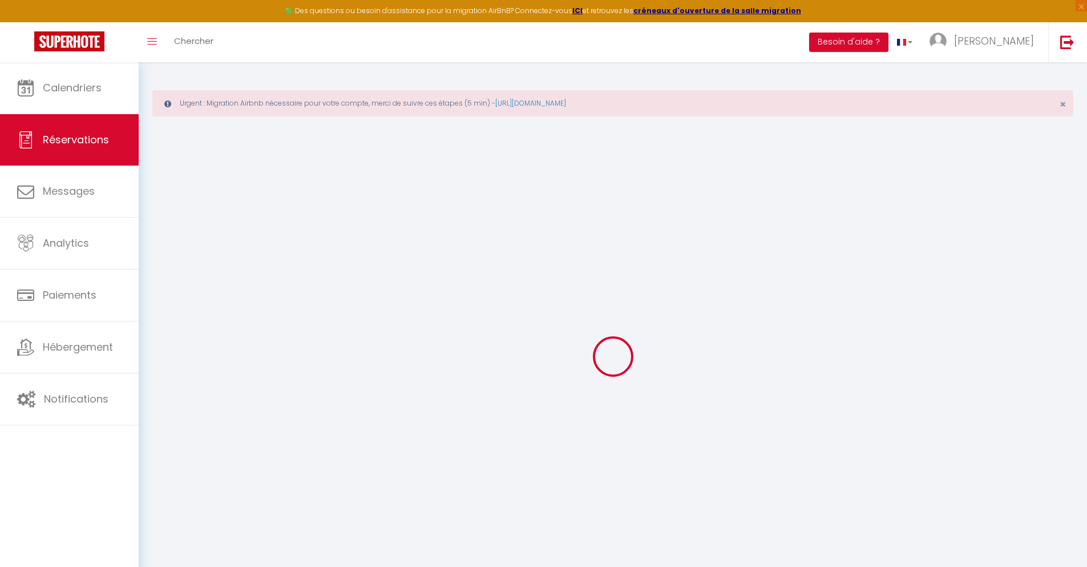
type input "30.78"
checkbox input "false"
type input "0"
select select "2"
type input "0"
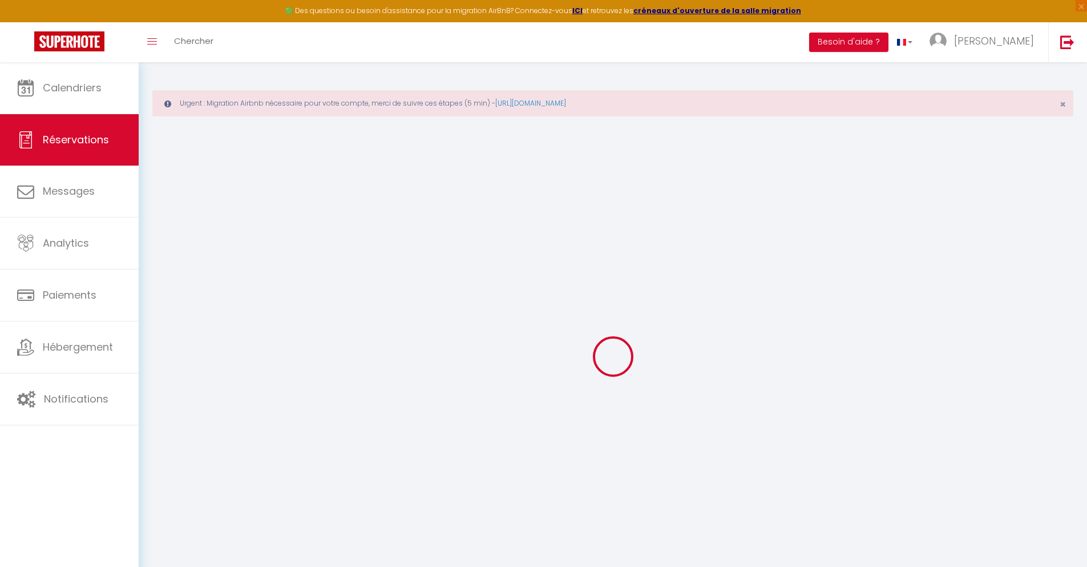
type input "0"
select select
select select "14"
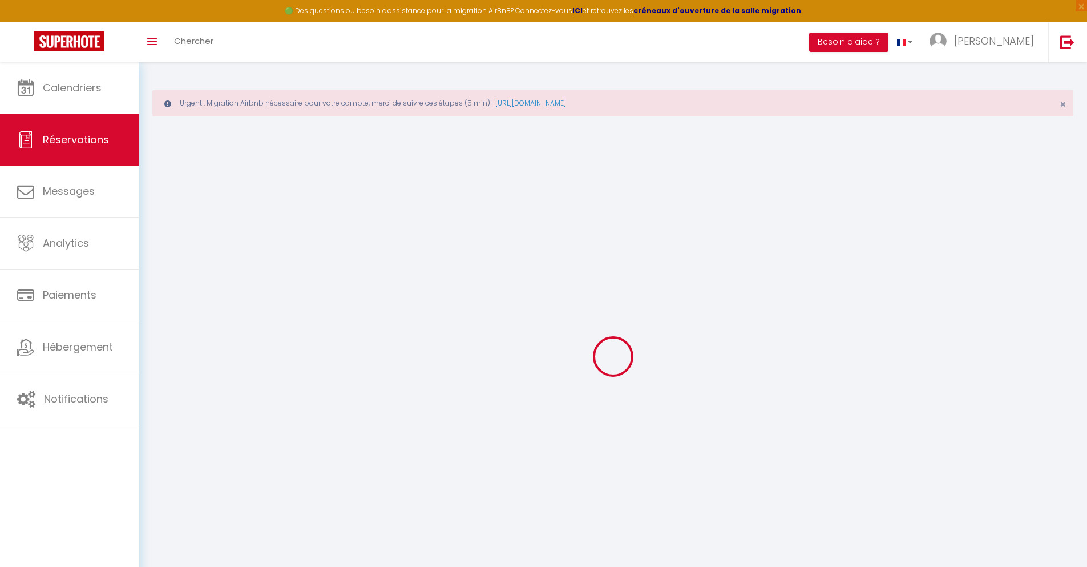
checkbox input "false"
select select
checkbox input "false"
select select
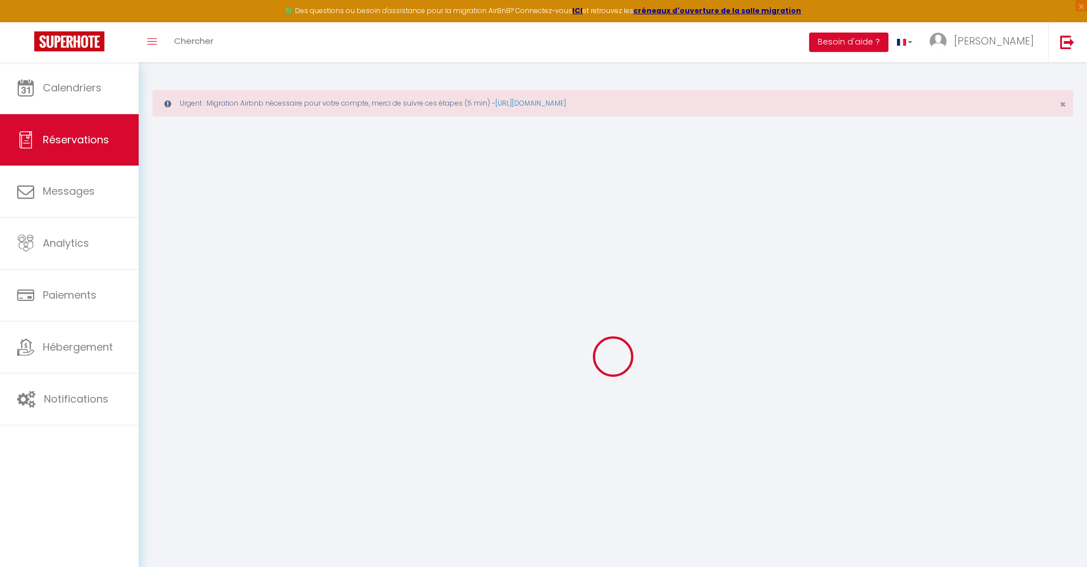
select select
checkbox input "false"
type textarea "** THIS RESERVATION HAS BEEN PRE-PAID ** BOOKING NOTE : Payment charge is EUR 0…"
type input "30"
type input "2.01"
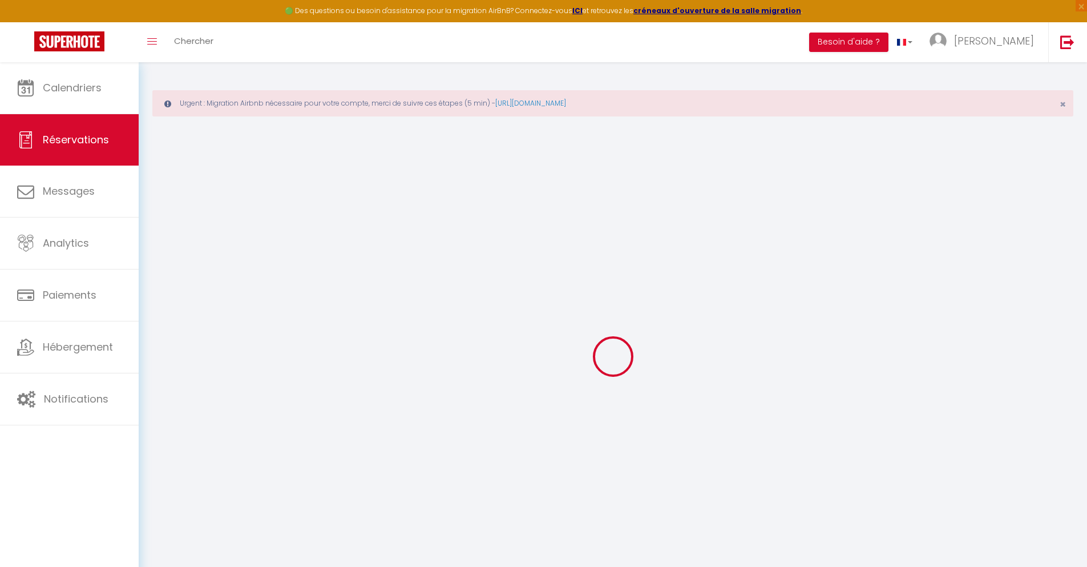
select select
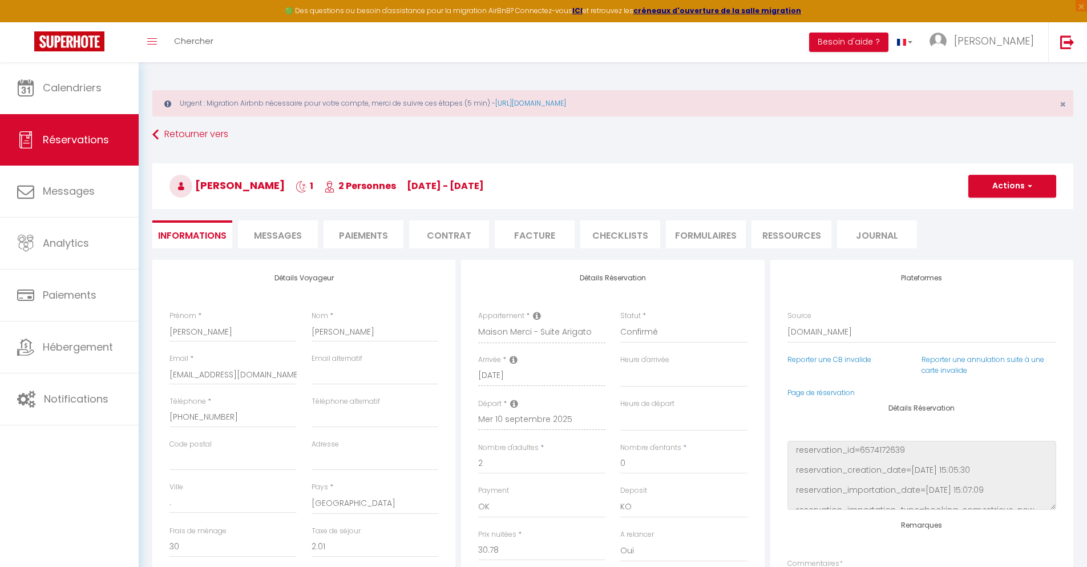
checkbox input "false"
select select
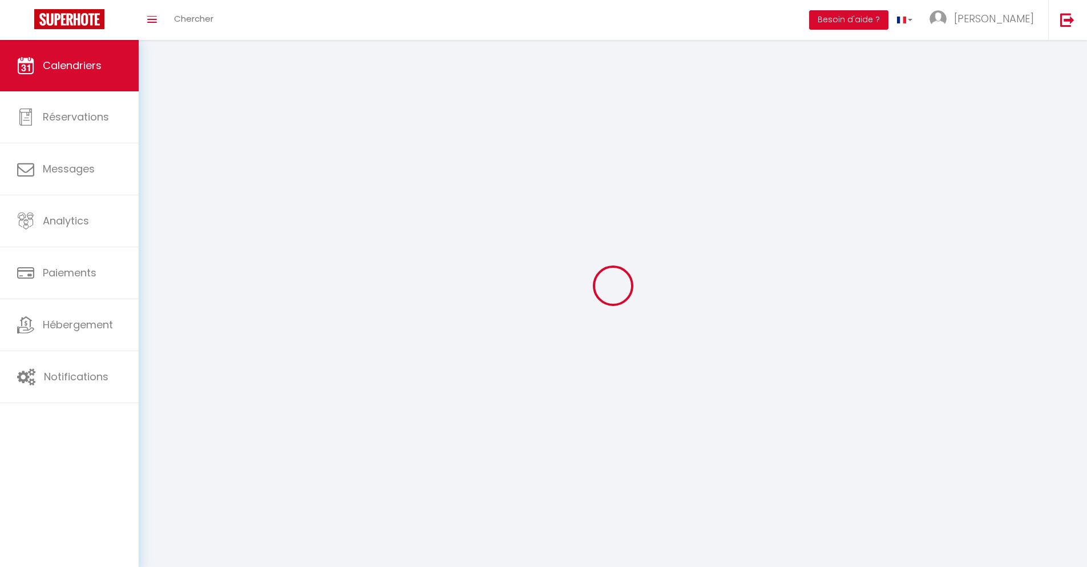
scroll to position [62, 0]
